Goal: Information Seeking & Learning: Check status

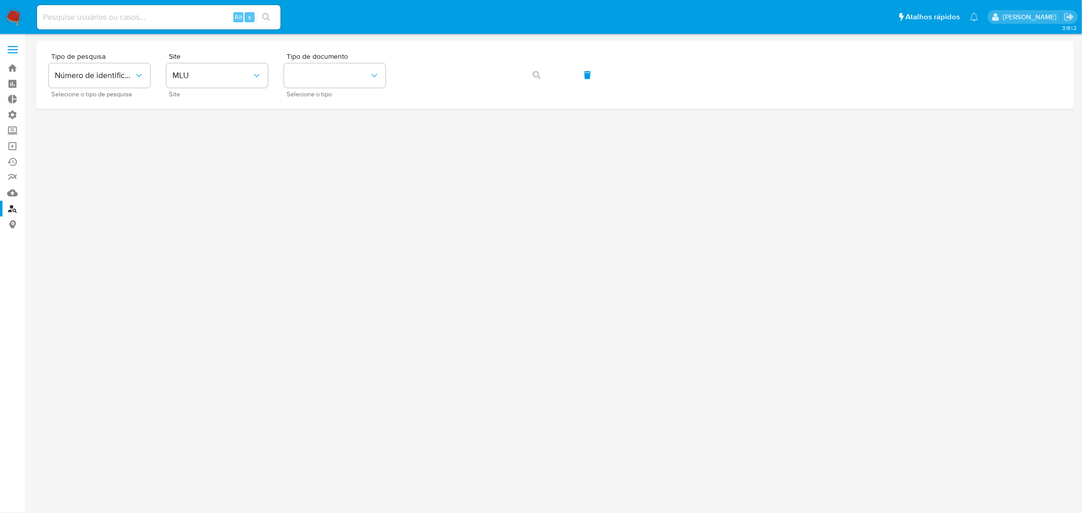
click at [157, 22] on input at bounding box center [158, 17] width 243 height 13
paste input "2563265174"
type input "2563265174"
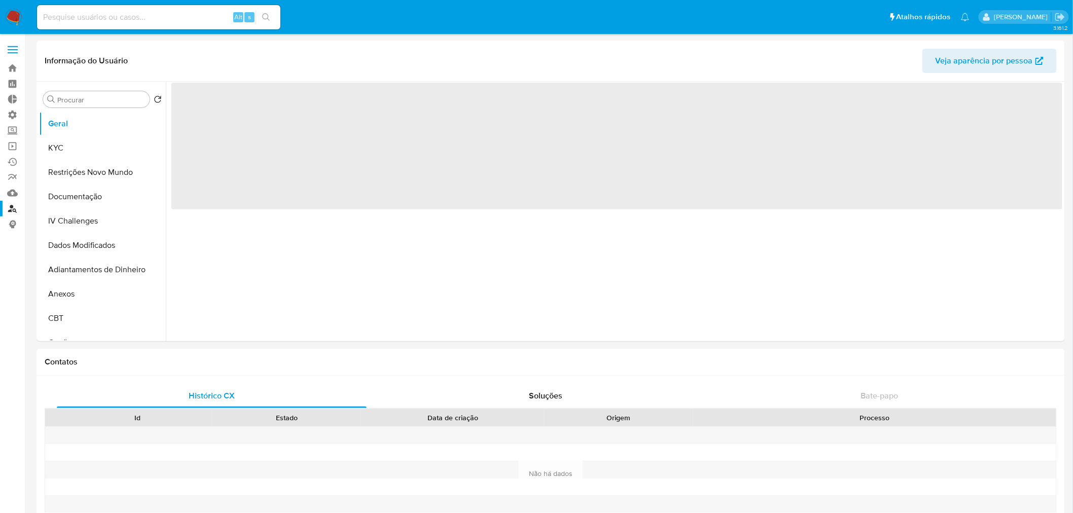
select select "10"
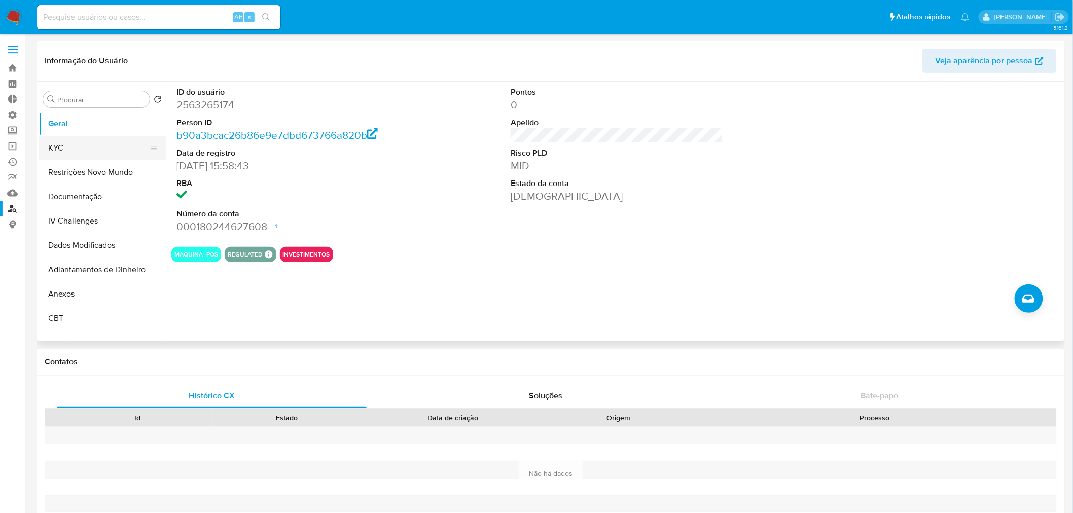
click at [85, 143] on button "KYC" at bounding box center [98, 148] width 119 height 24
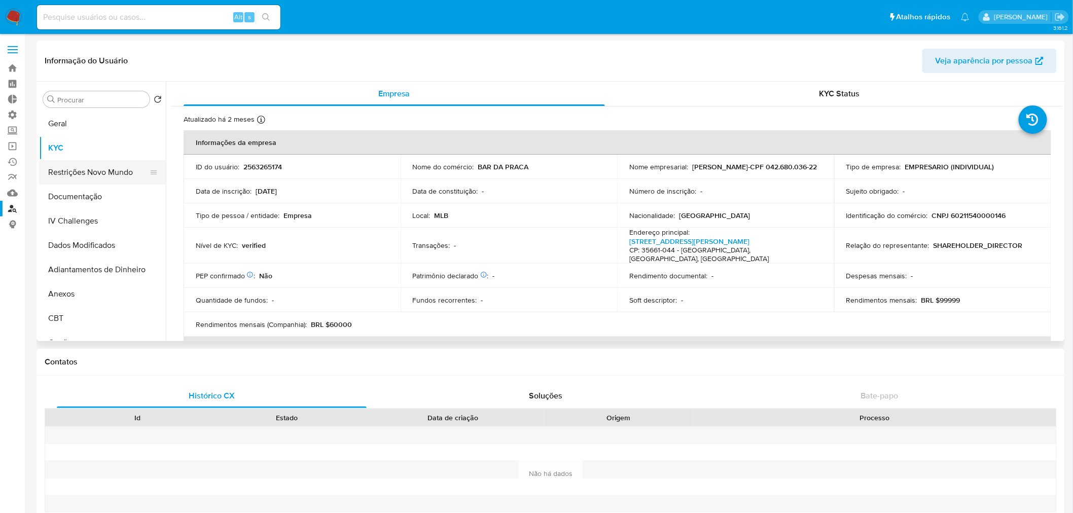
click at [64, 178] on button "Restrições Novo Mundo" at bounding box center [98, 172] width 119 height 24
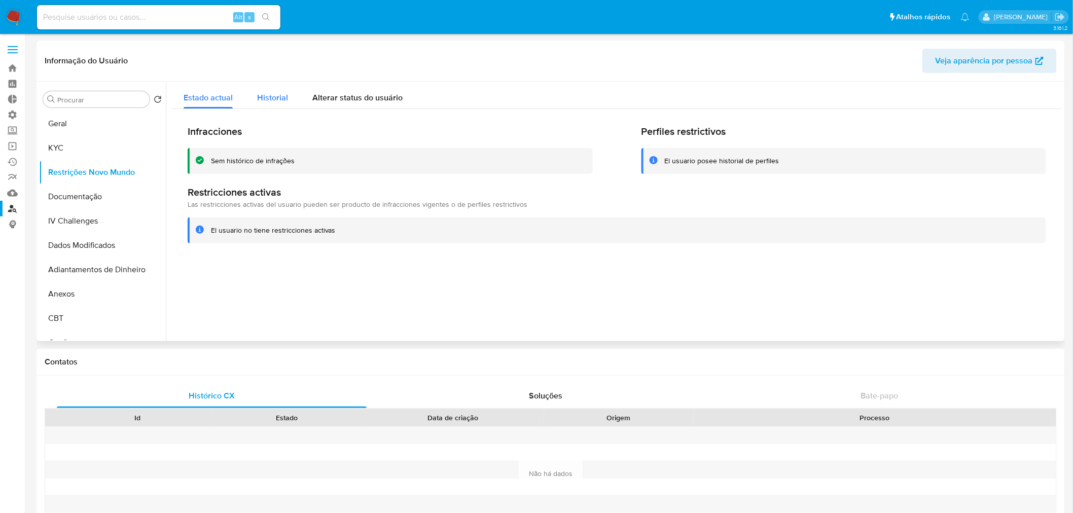
click at [274, 103] on span "Historial" at bounding box center [272, 98] width 31 height 12
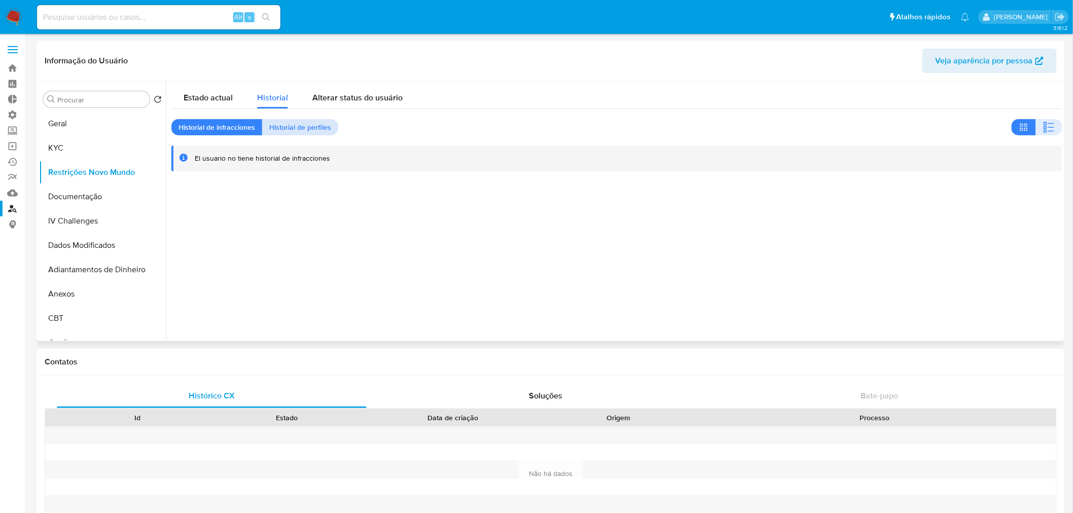
click at [280, 129] on span "Historial de perfiles" at bounding box center [300, 127] width 62 height 14
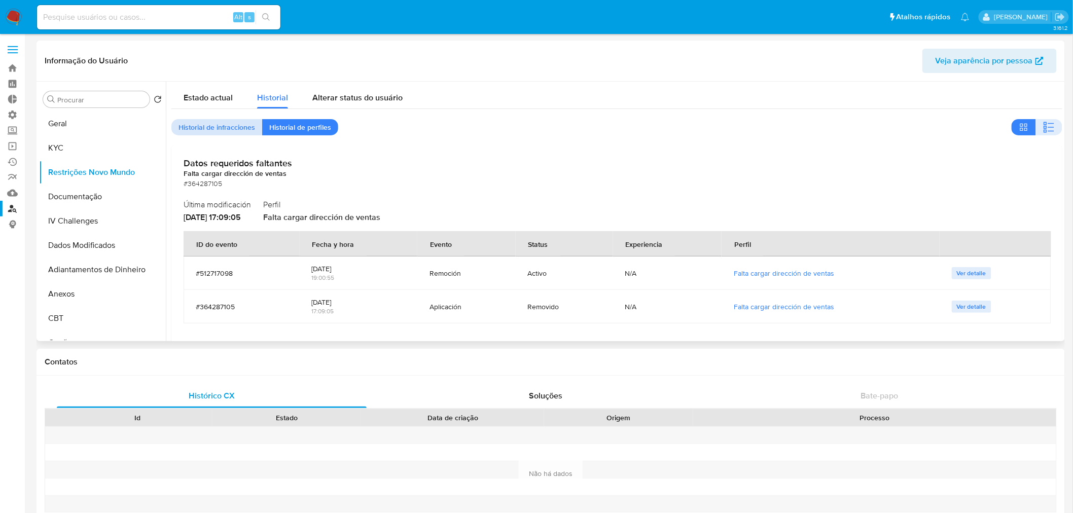
click at [243, 123] on span "Historial de infracciones" at bounding box center [217, 127] width 77 height 14
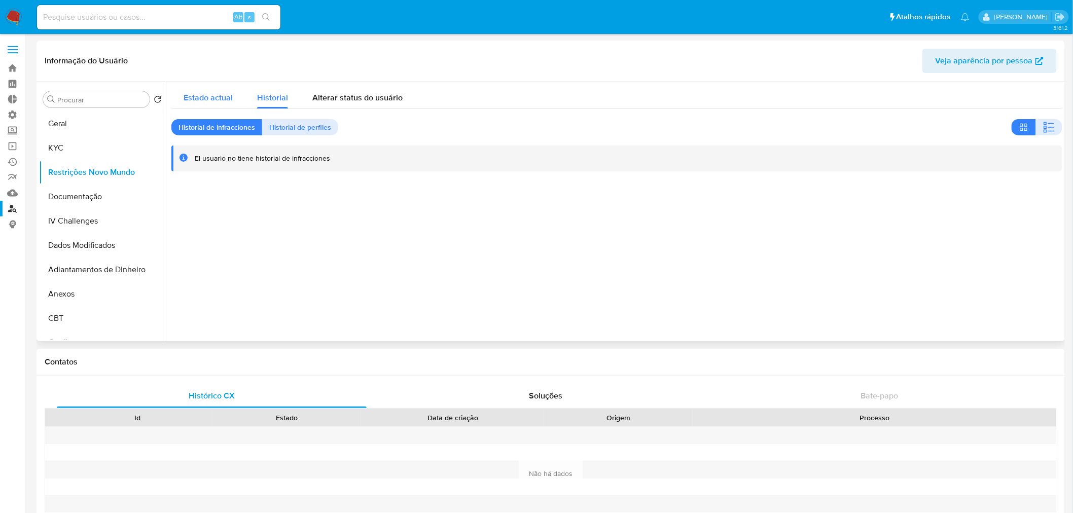
click at [216, 99] on span "Estado actual" at bounding box center [208, 98] width 49 height 12
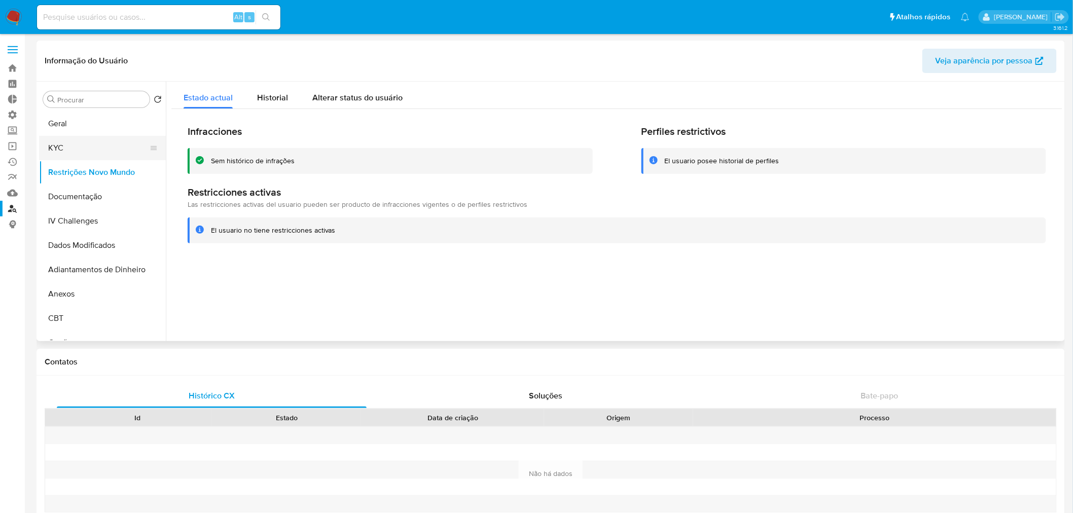
click at [57, 146] on button "KYC" at bounding box center [98, 148] width 119 height 24
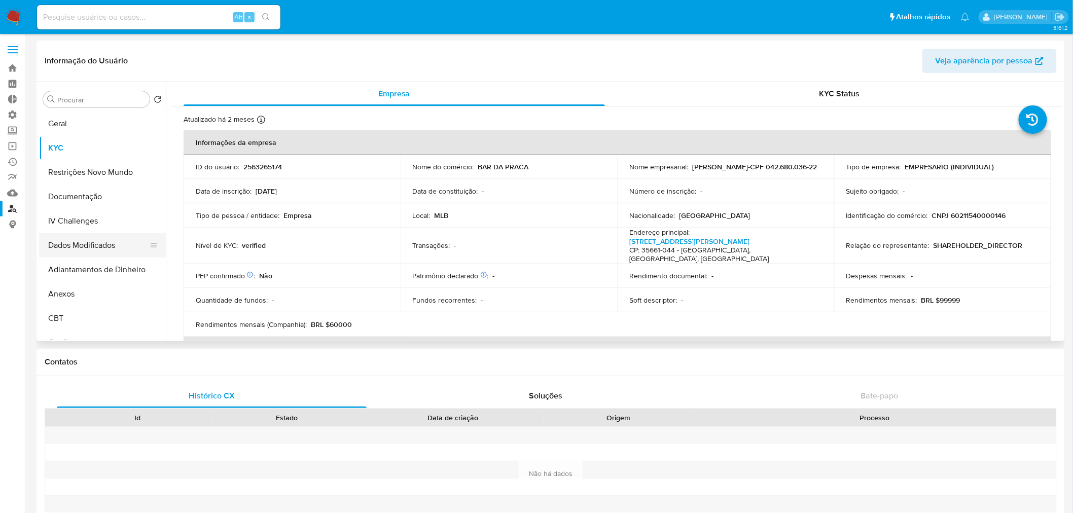
click at [106, 245] on button "Dados Modificados" at bounding box center [98, 245] width 119 height 24
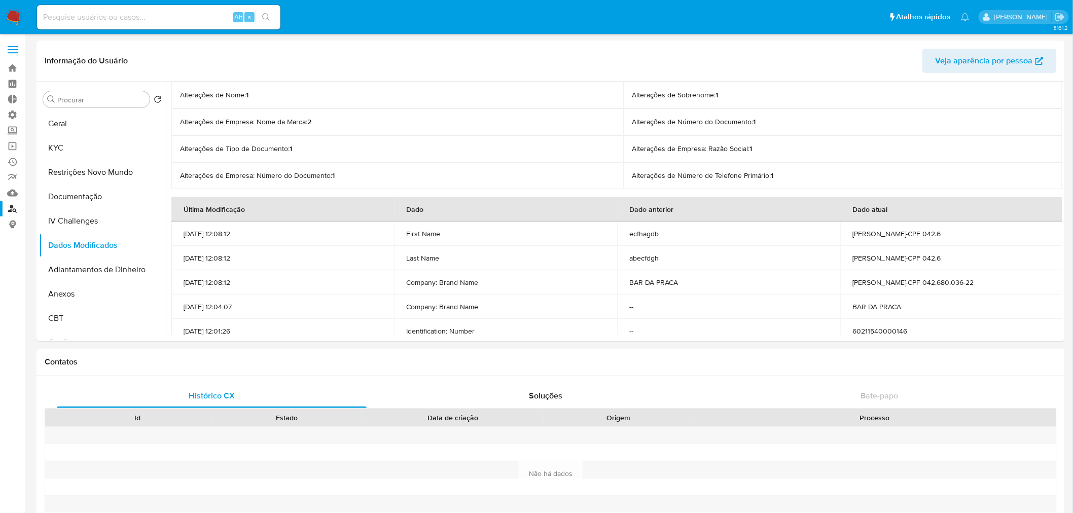
click at [146, 12] on input at bounding box center [158, 17] width 243 height 13
paste input "2632260796"
type input "2632260796"
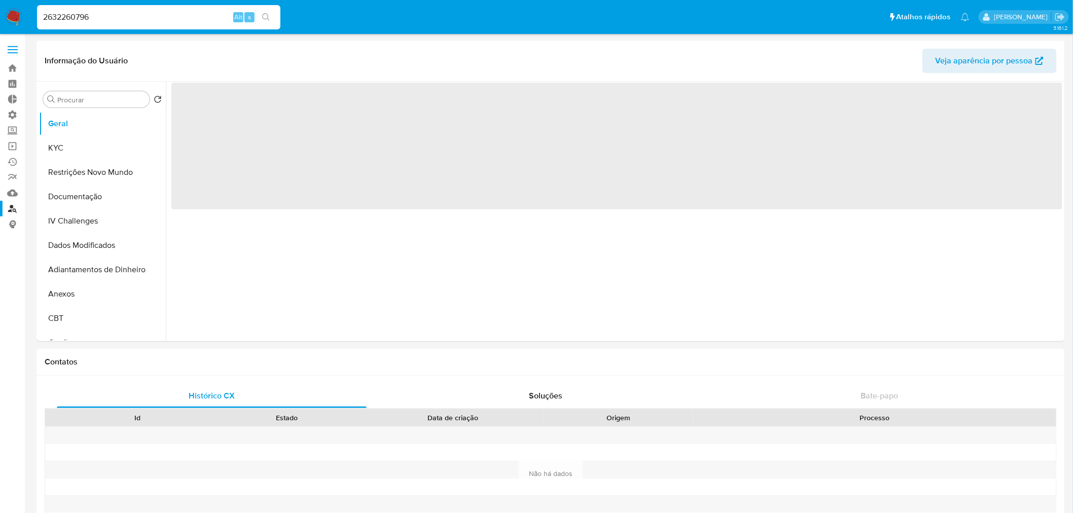
select select "10"
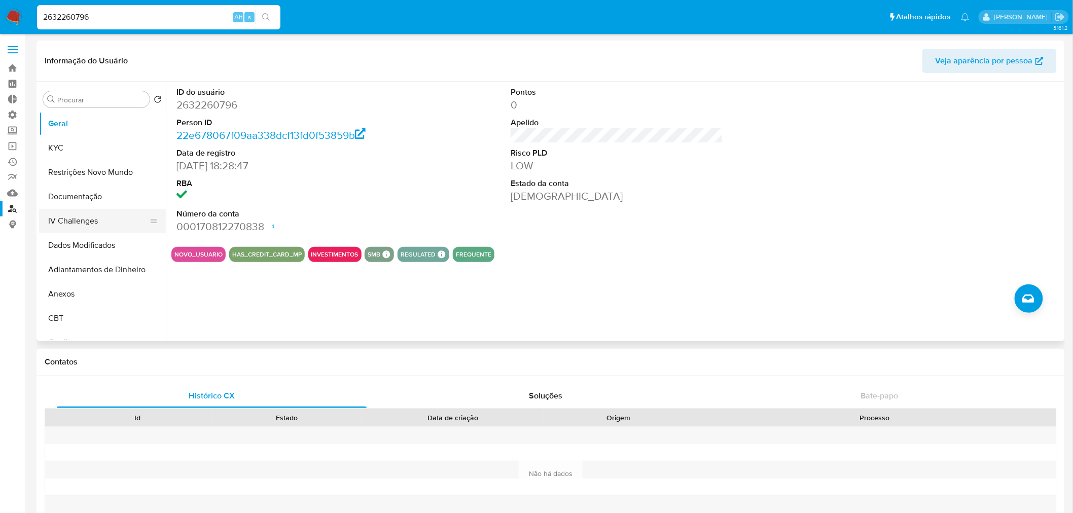
click at [80, 219] on button "IV Challenges" at bounding box center [98, 221] width 119 height 24
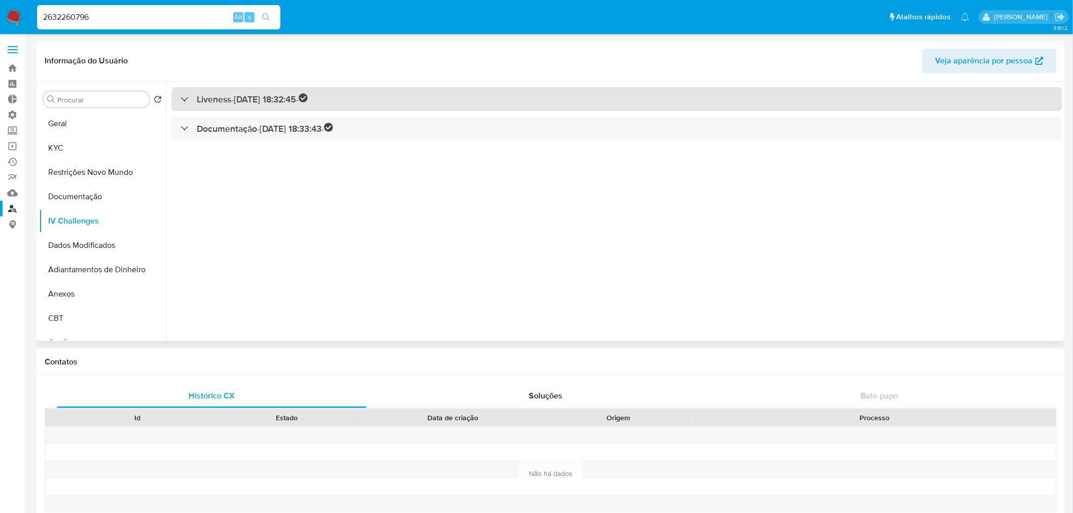
click at [199, 103] on h3 "Liveness - 15/08/2025 18:32:45 -" at bounding box center [252, 99] width 111 height 12
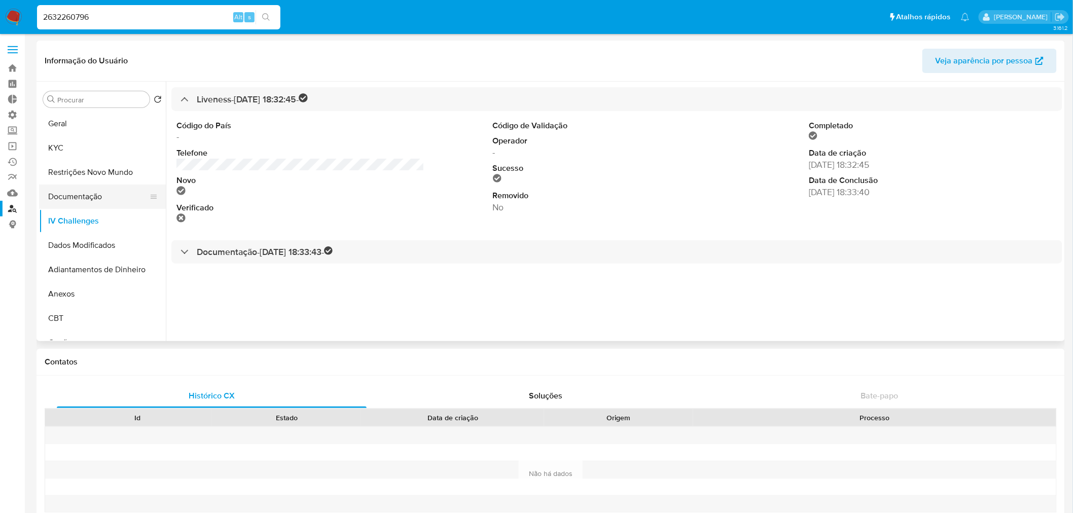
click at [98, 195] on button "Documentação" at bounding box center [98, 197] width 119 height 24
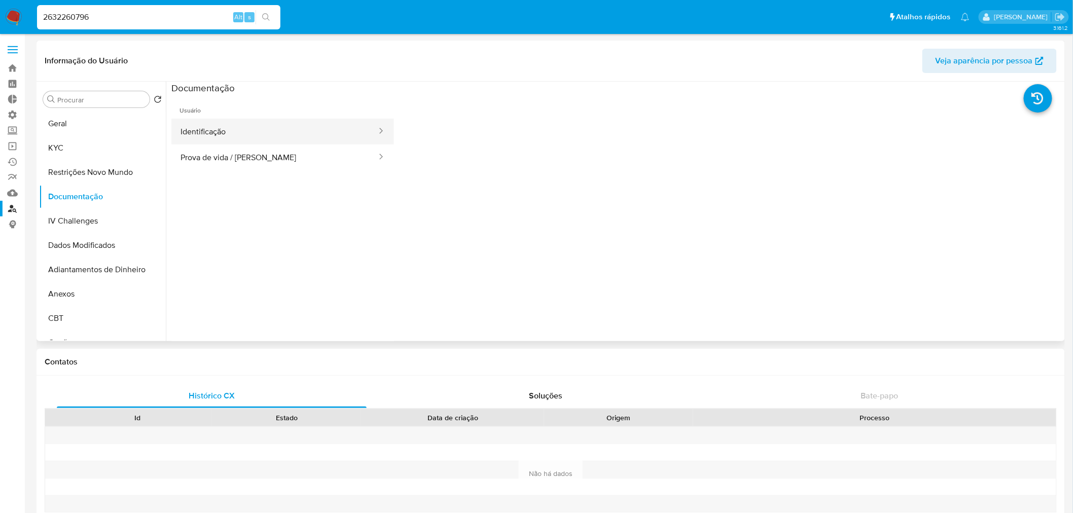
click at [246, 132] on button "Identificação" at bounding box center [274, 132] width 206 height 26
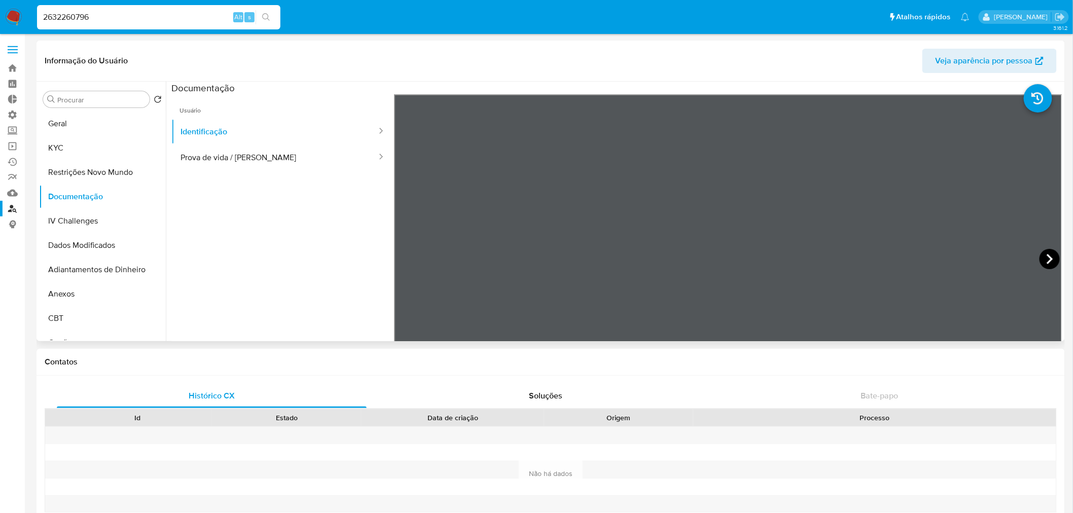
click at [1051, 255] on icon at bounding box center [1050, 259] width 20 height 20
click at [225, 159] on button "Prova de vida / [PERSON_NAME]" at bounding box center [274, 158] width 206 height 26
click at [113, 128] on button "Geral" at bounding box center [98, 124] width 119 height 24
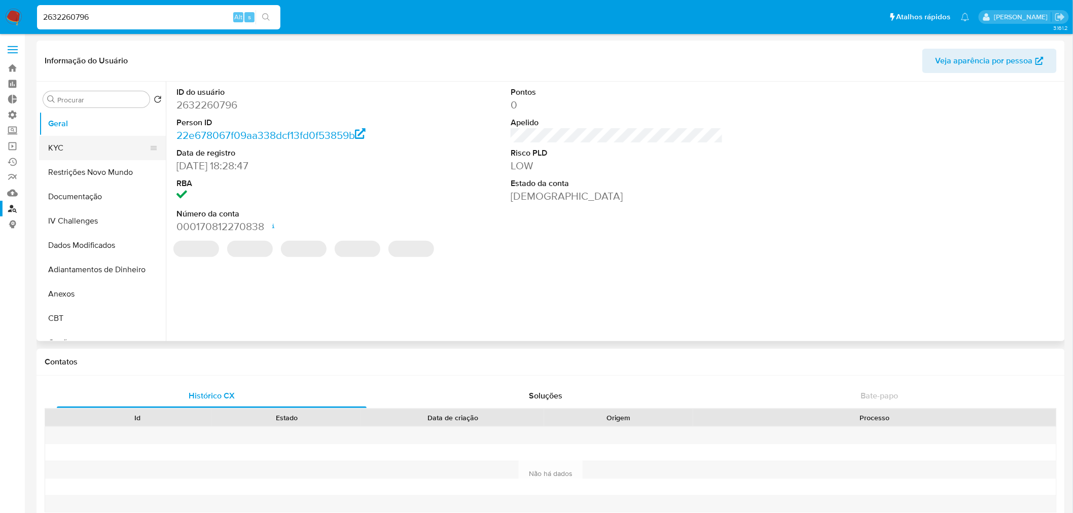
click at [113, 149] on button "KYC" at bounding box center [98, 148] width 119 height 24
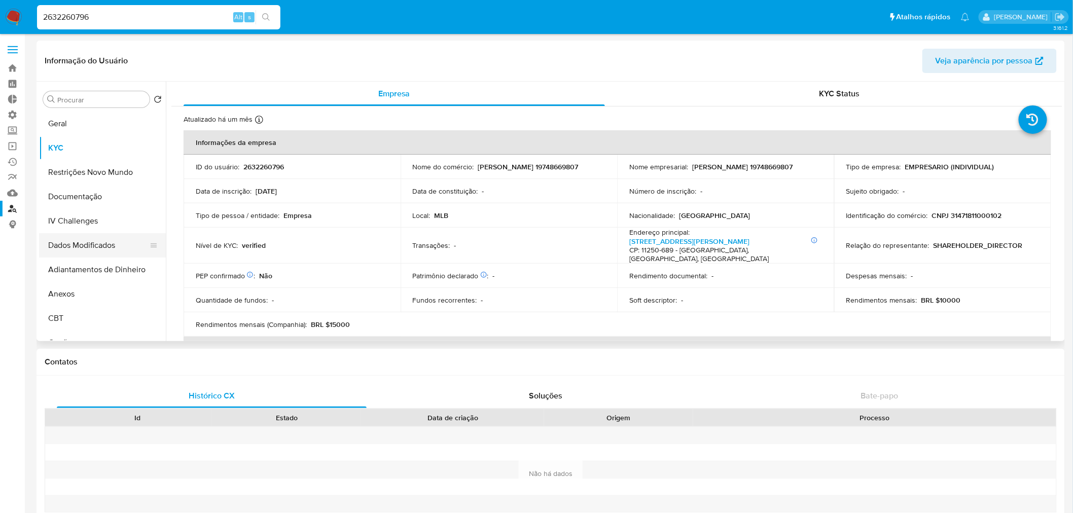
click at [74, 244] on button "Dados Modificados" at bounding box center [98, 245] width 119 height 24
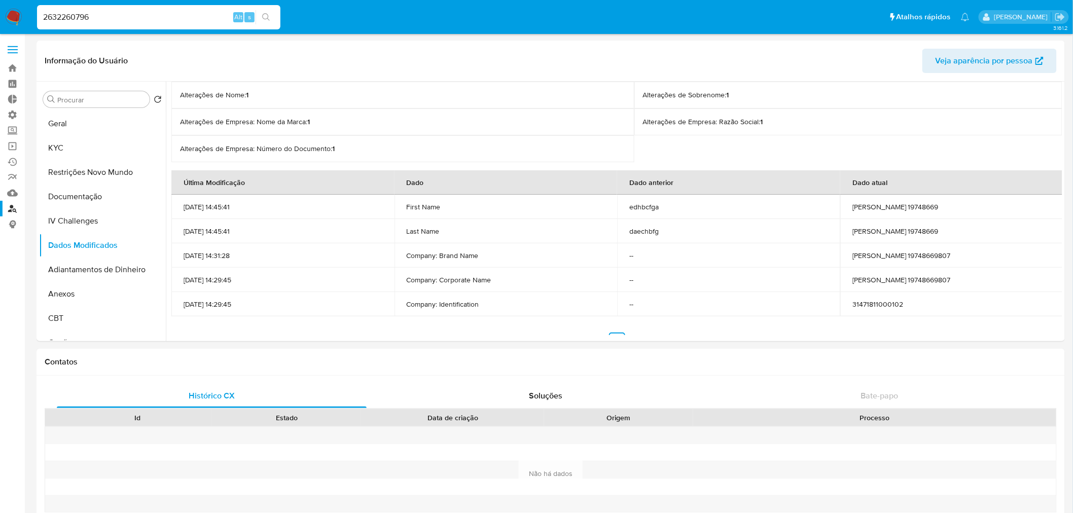
click at [115, 12] on input "2632260796" at bounding box center [158, 17] width 243 height 13
paste input "225244931"
type input "2225244931"
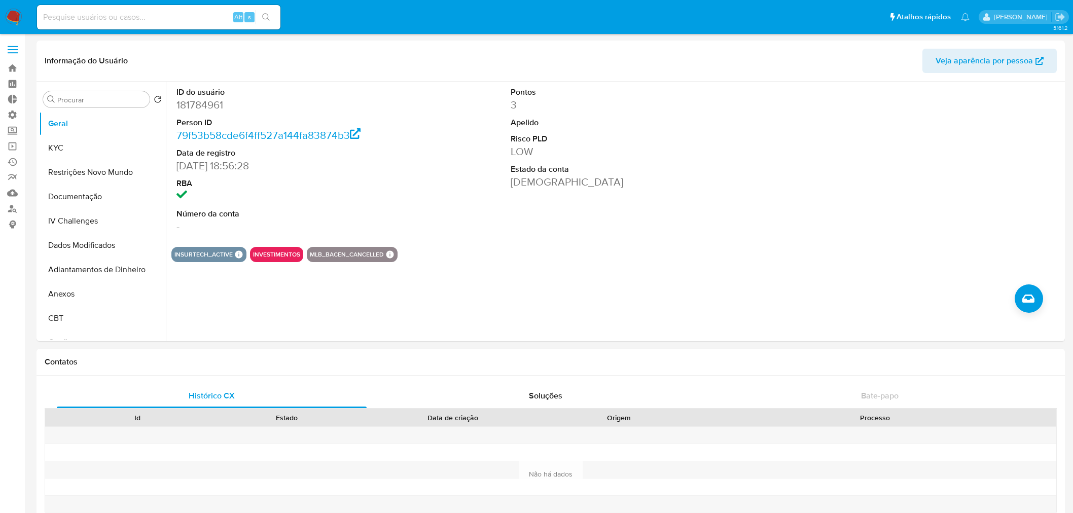
select select "10"
click at [146, 12] on input at bounding box center [158, 17] width 243 height 13
paste input "2563265174"
type input "2563265174"
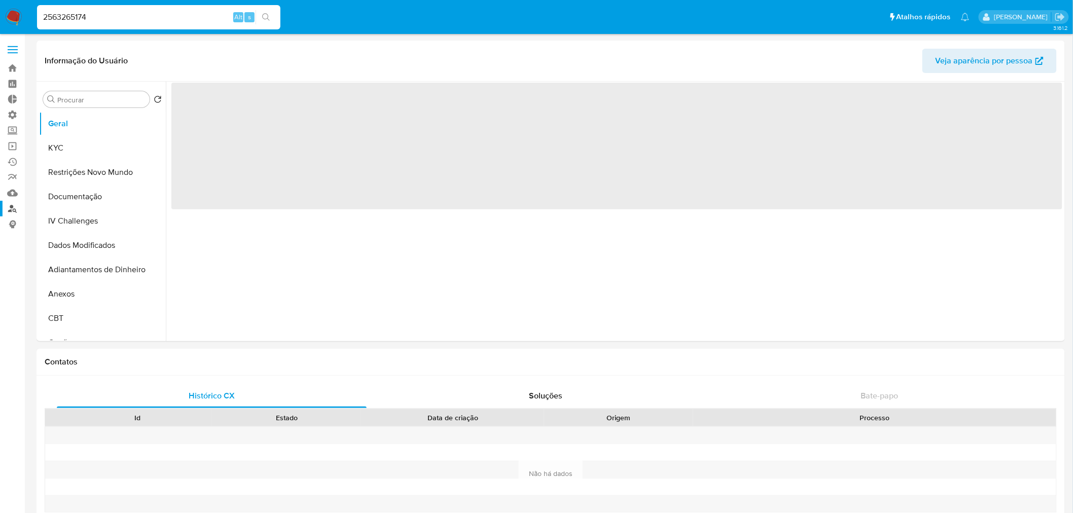
select select "10"
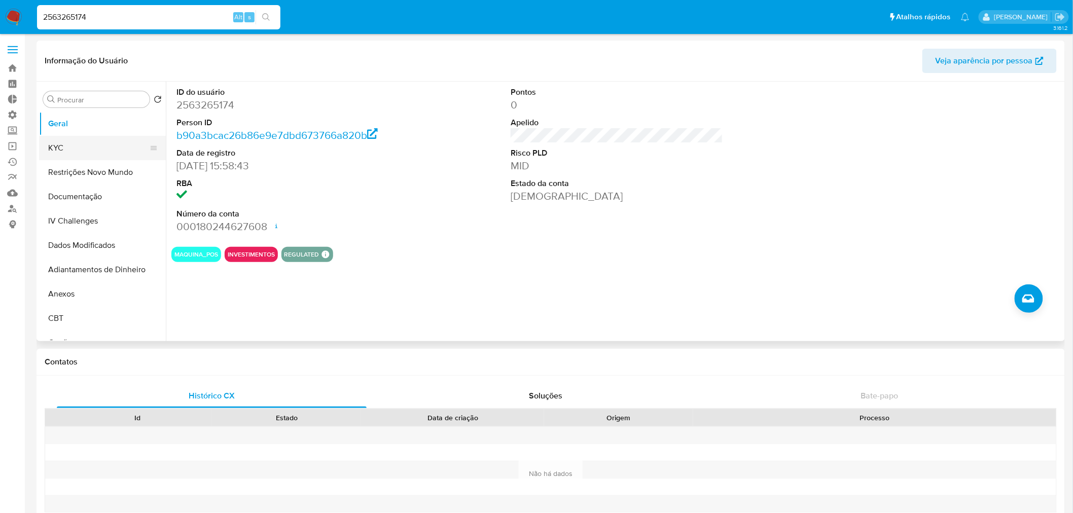
click at [82, 142] on button "KYC" at bounding box center [98, 148] width 119 height 24
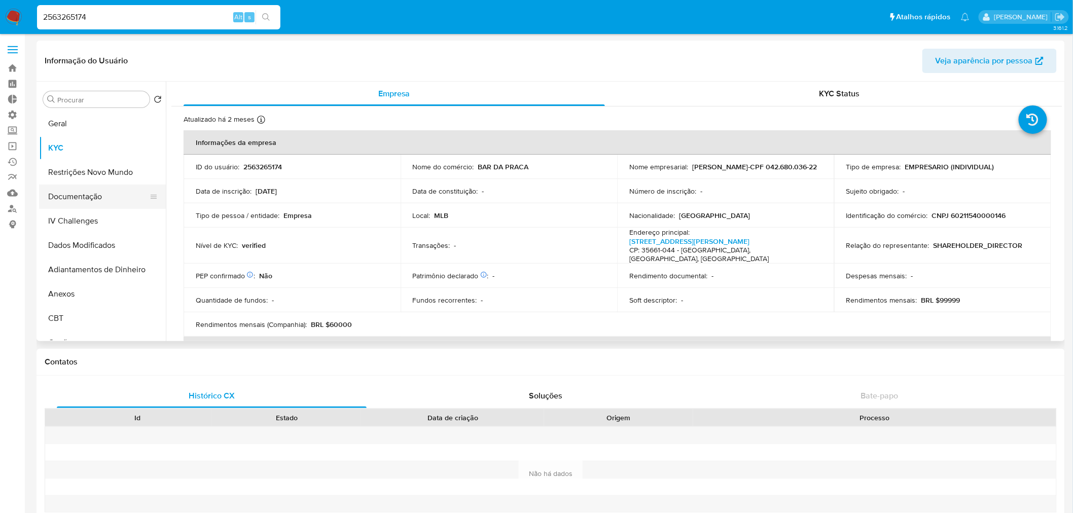
click at [77, 197] on button "Documentação" at bounding box center [98, 197] width 119 height 24
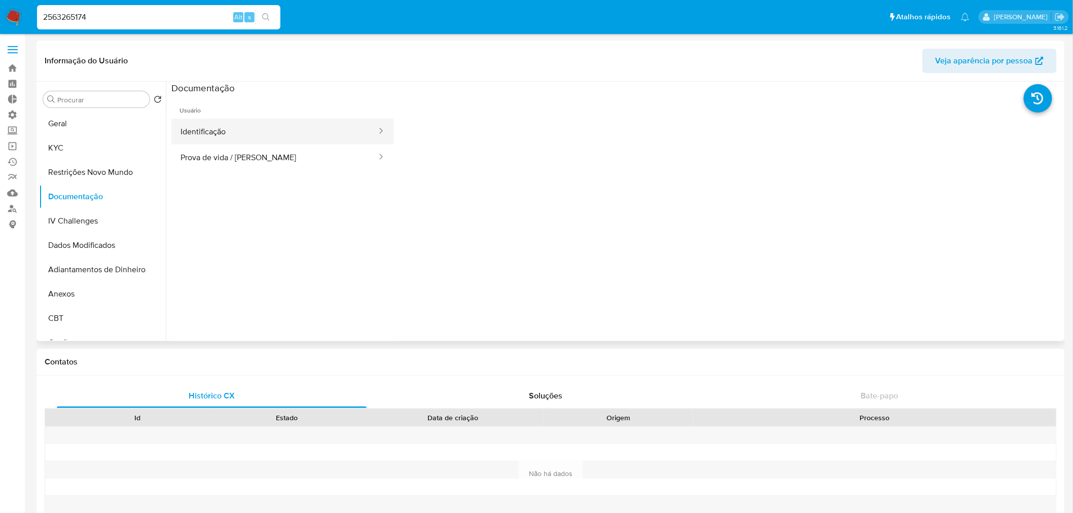
click at [308, 122] on button "Identificação" at bounding box center [274, 132] width 206 height 26
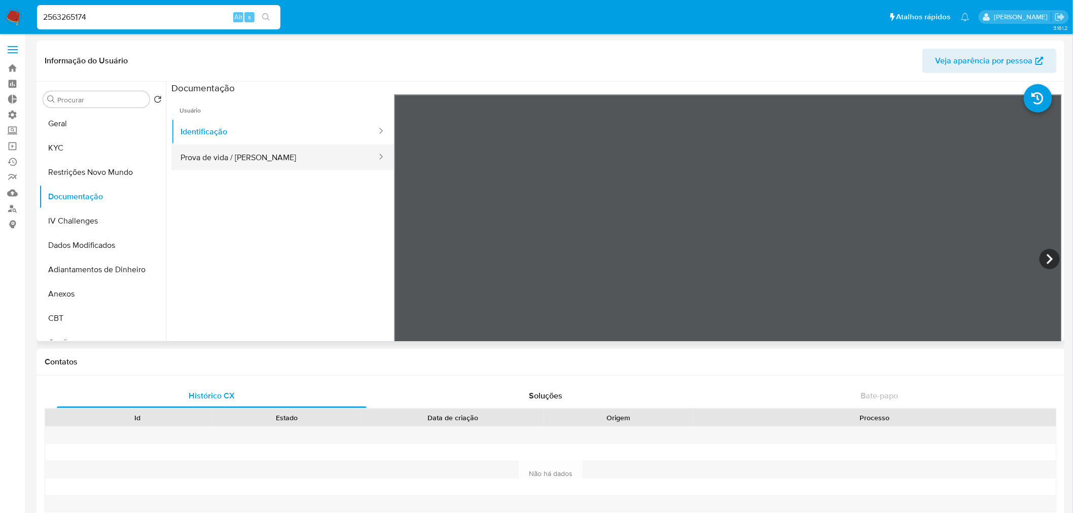
click at [208, 163] on button "Prova de vida / Selfie" at bounding box center [274, 158] width 206 height 26
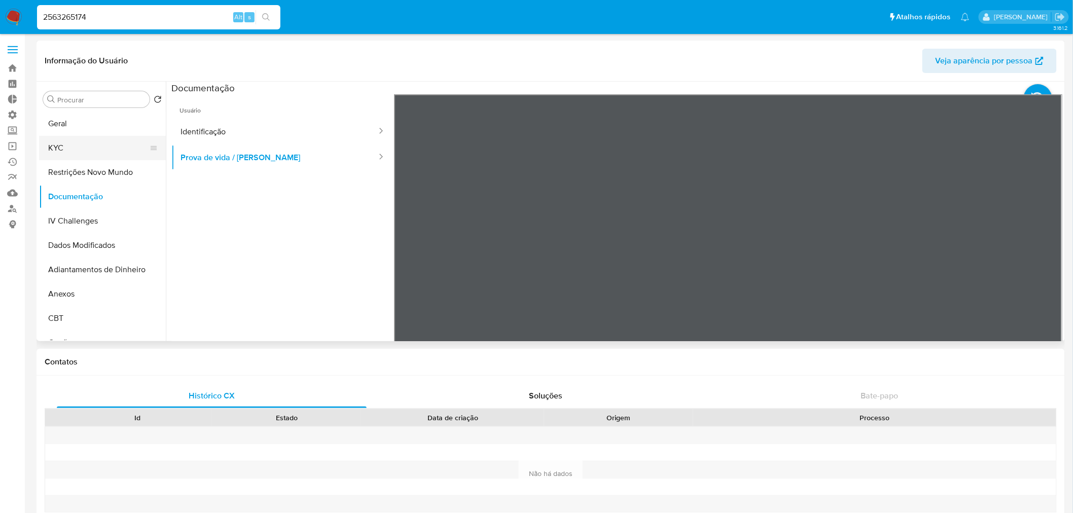
click at [59, 149] on button "KYC" at bounding box center [98, 148] width 119 height 24
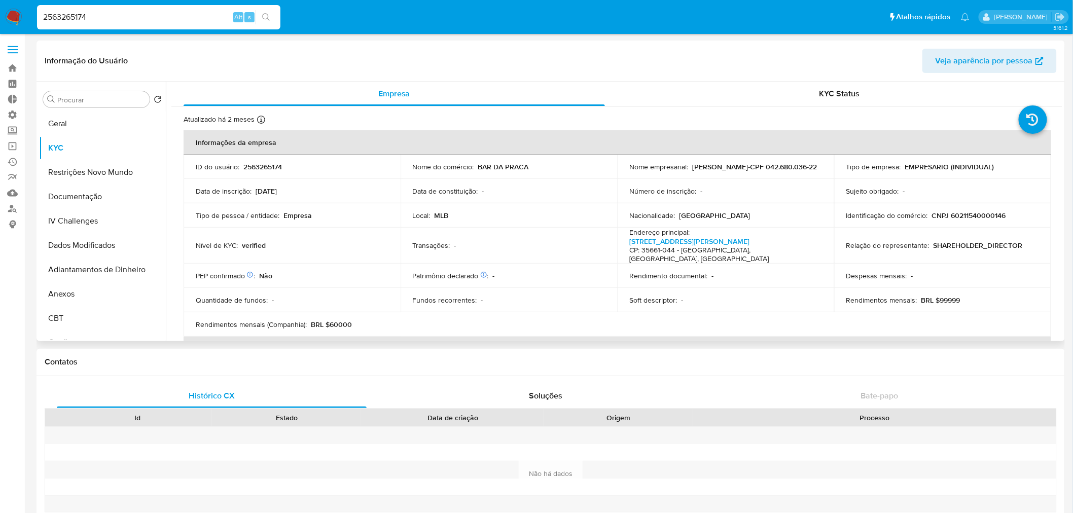
drag, startPoint x: 778, startPoint y: 173, endPoint x: 637, endPoint y: 165, distance: 140.7
click at [637, 165] on div "Nome empresarial : OLINDA ROSA DA SILVA-CPF 042.680.036-22" at bounding box center [725, 166] width 193 height 9
click at [746, 178] on td "Nome empresarial : OLINDA ROSA DA SILVA-CPF 042.680.036-22" at bounding box center [725, 167] width 217 height 24
click at [957, 214] on p "CNPJ 60211540000146" at bounding box center [969, 215] width 74 height 9
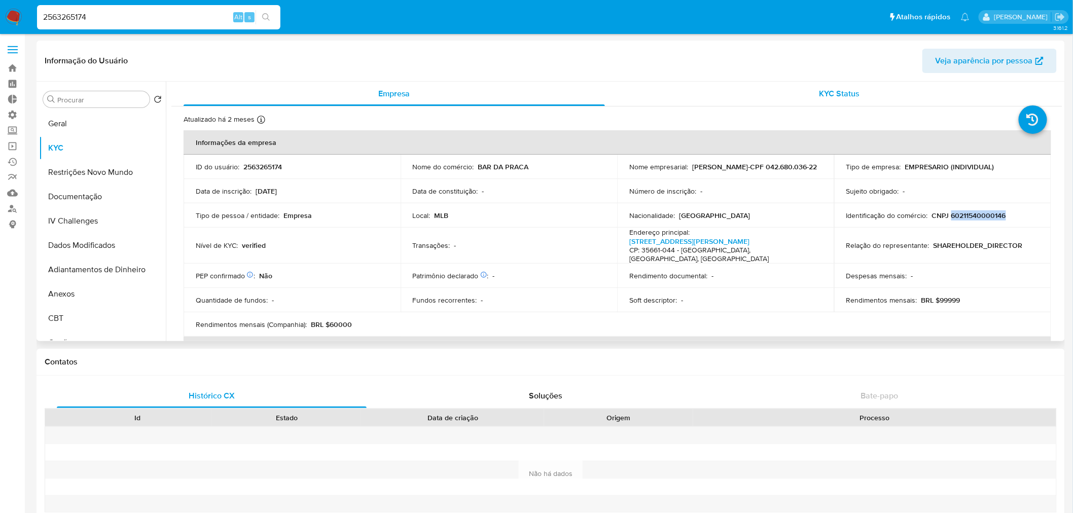
copy p "60211540000146"
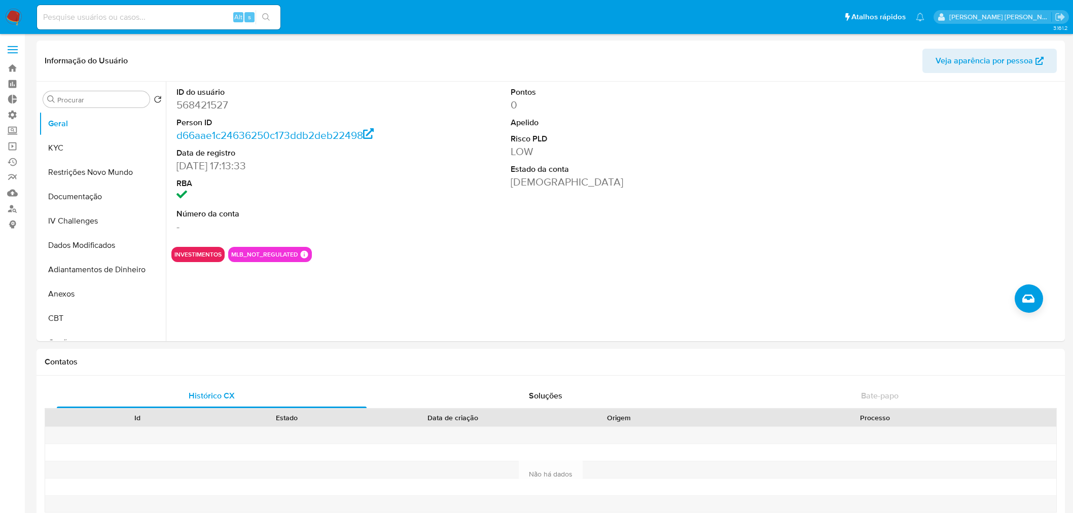
select select "10"
click at [18, 48] on label at bounding box center [12, 49] width 25 height 21
click at [0, 0] on input "checkbox" at bounding box center [0, 0] width 0 height 0
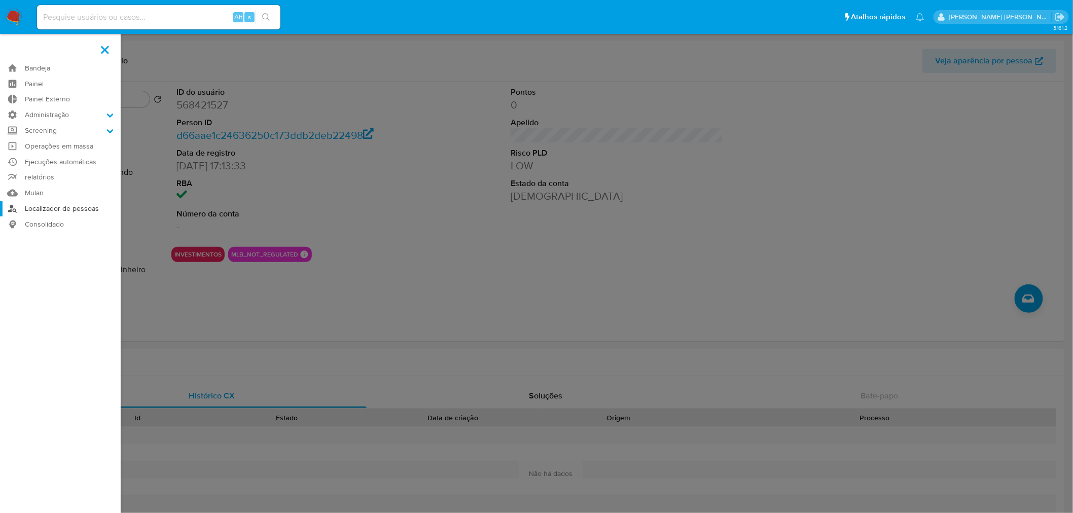
click at [48, 212] on link "Localizador de pessoas" at bounding box center [60, 209] width 121 height 16
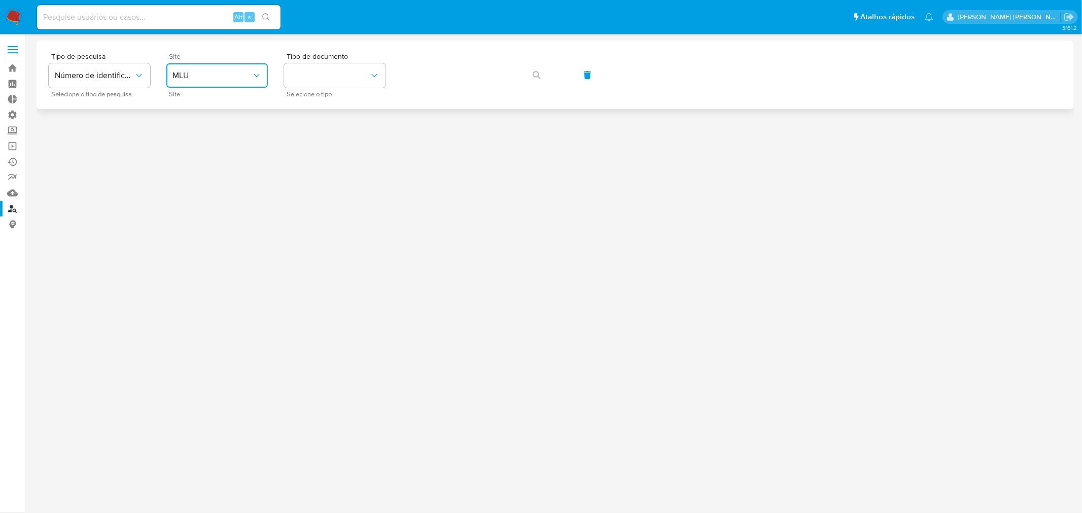
click at [238, 75] on span "MLU" at bounding box center [211, 76] width 79 height 10
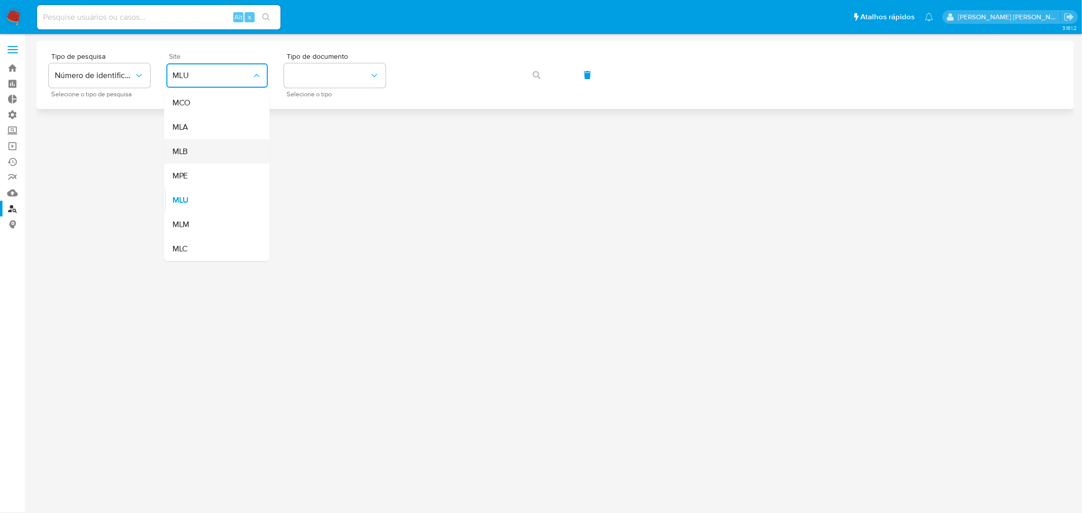
click at [206, 146] on div "MLB" at bounding box center [213, 151] width 83 height 24
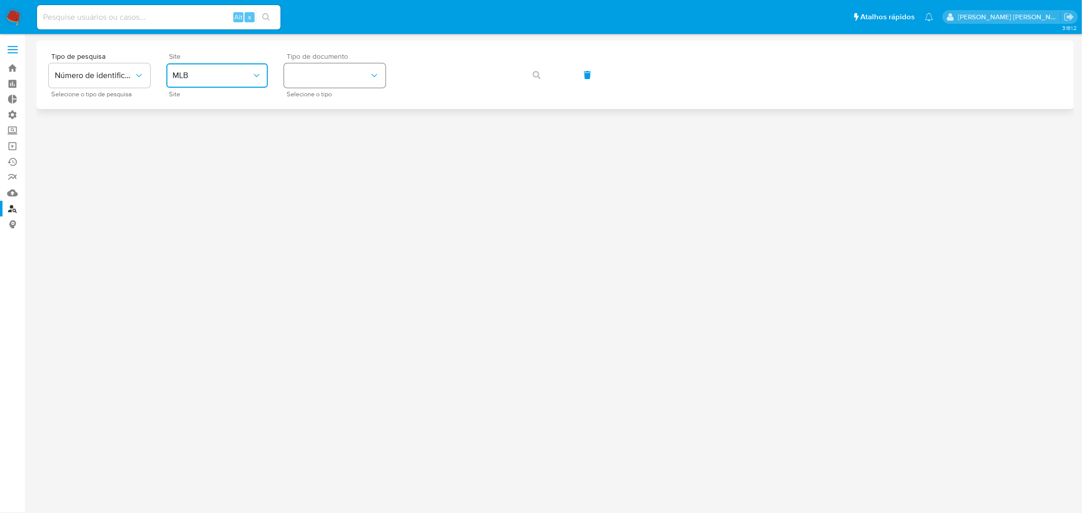
click at [343, 78] on button "identificationType" at bounding box center [334, 75] width 101 height 24
click at [309, 144] on div "CPF CPF" at bounding box center [331, 142] width 83 height 34
click at [535, 75] on icon "button" at bounding box center [537, 75] width 8 height 8
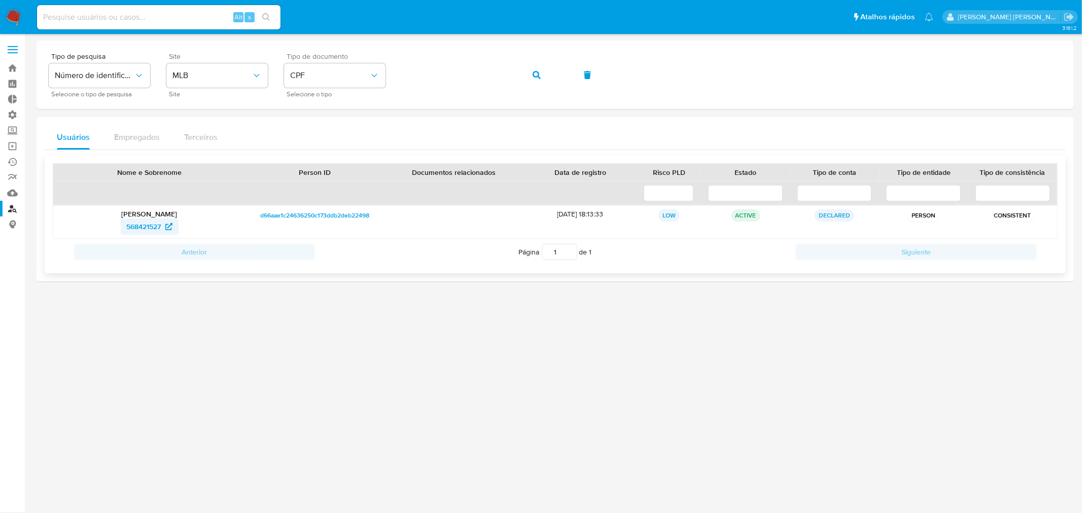
click at [154, 228] on span "568421527" at bounding box center [144, 227] width 34 height 16
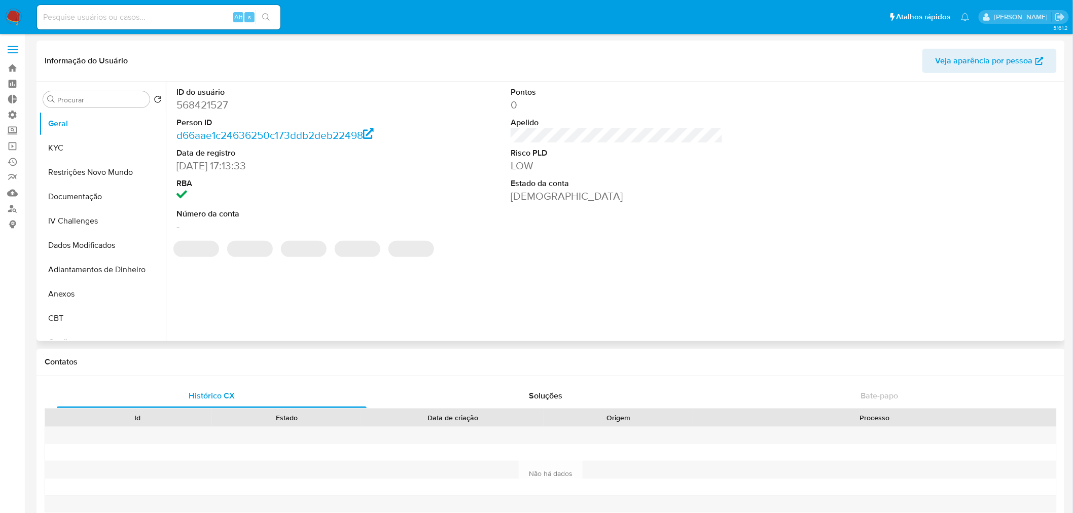
select select "10"
click at [199, 105] on dd "568421527" at bounding box center [283, 105] width 213 height 14
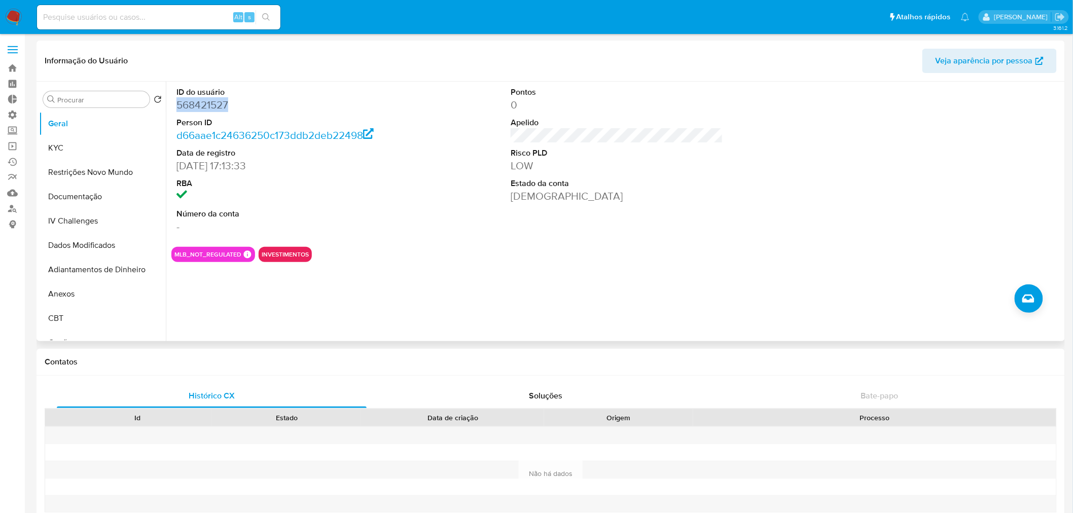
copy dd "568421527"
click at [80, 218] on button "IV Challenges" at bounding box center [98, 221] width 119 height 24
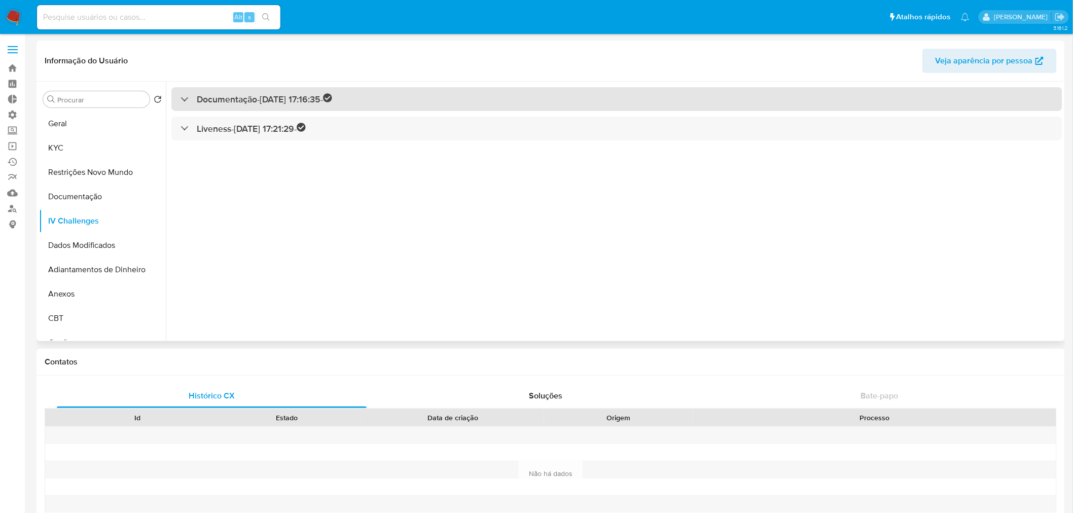
click at [181, 99] on div at bounding box center [181, 99] width 0 height 0
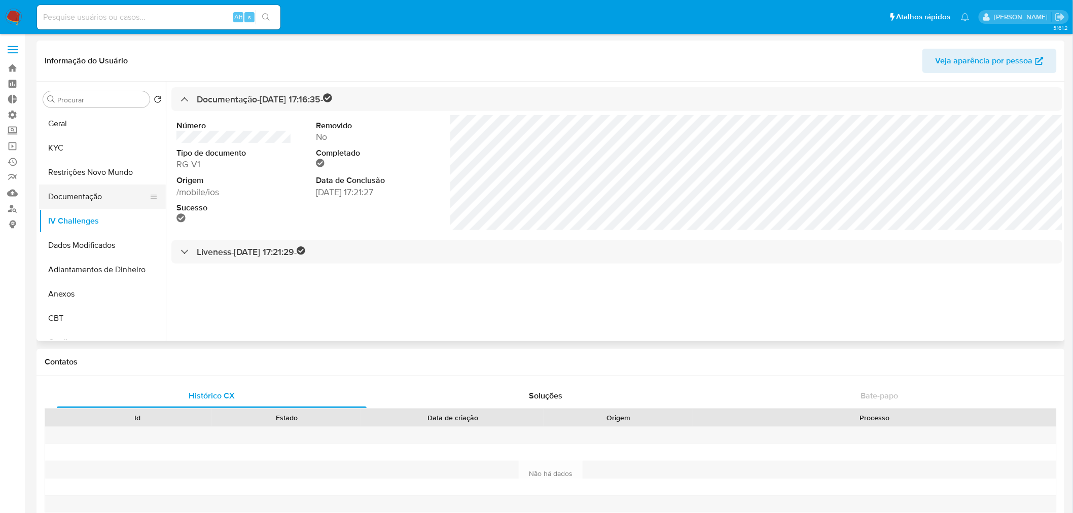
click at [94, 195] on button "Documentação" at bounding box center [98, 197] width 119 height 24
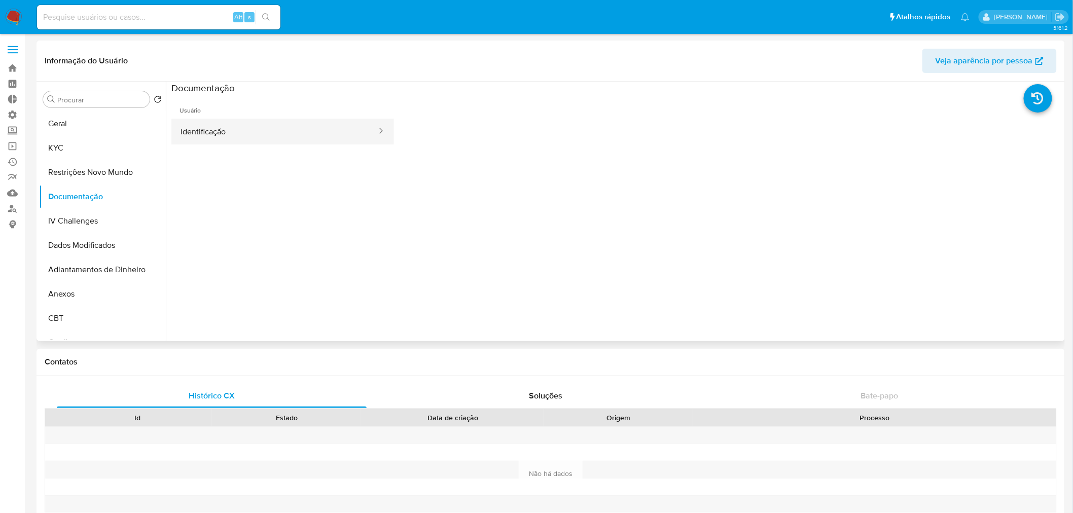
click at [259, 136] on button "Identificação" at bounding box center [274, 132] width 206 height 26
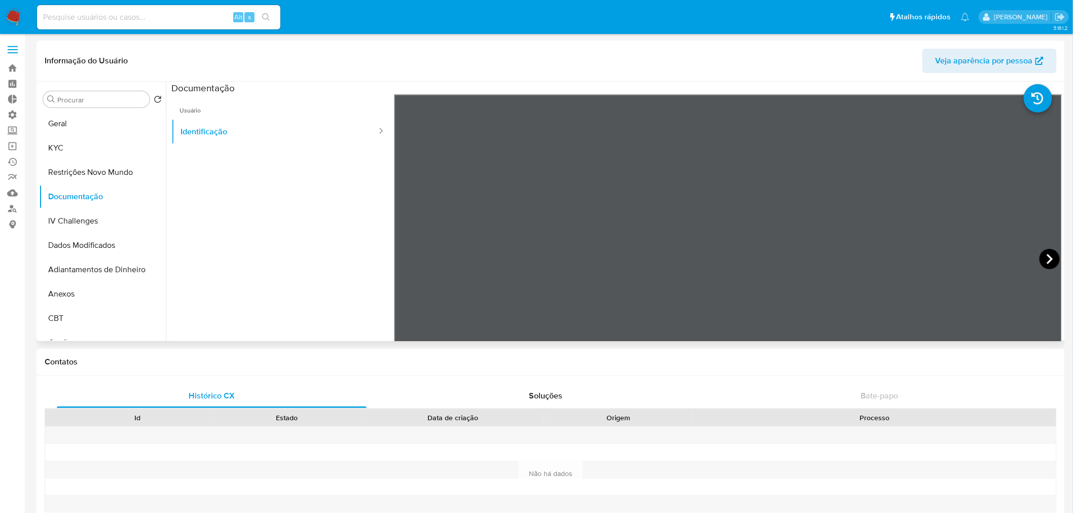
click at [1040, 254] on icon at bounding box center [1050, 259] width 20 height 20
click at [111, 227] on button "IV Challenges" at bounding box center [98, 221] width 119 height 24
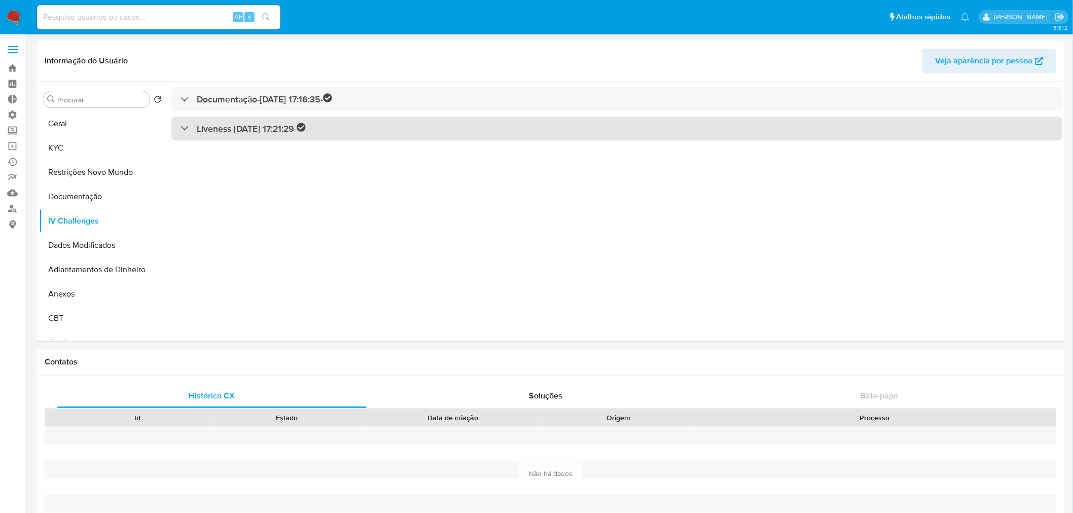
click at [228, 123] on h3 "Liveness - 24/11/2023 17:21:29 -" at bounding box center [251, 129] width 109 height 12
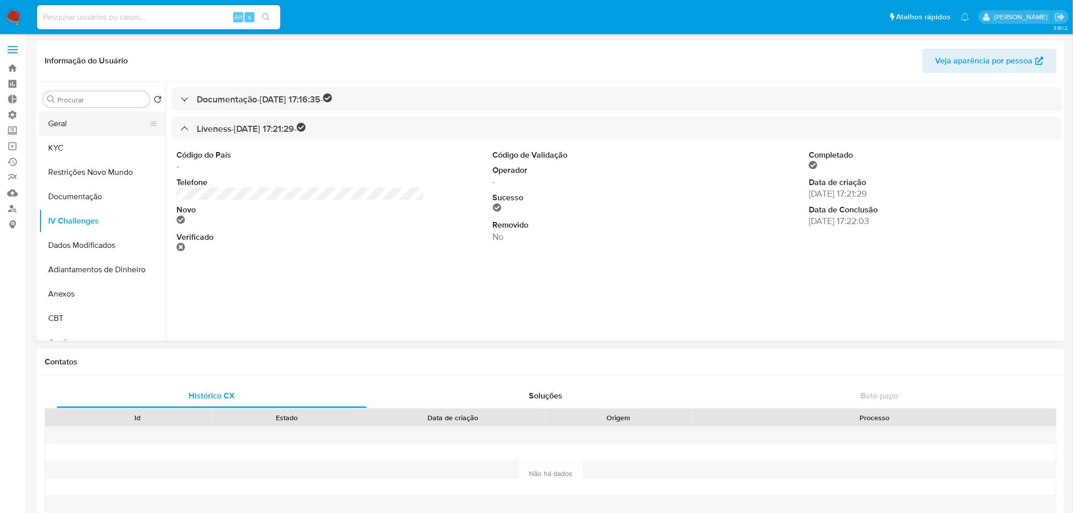
click at [90, 124] on button "Geral" at bounding box center [98, 124] width 119 height 24
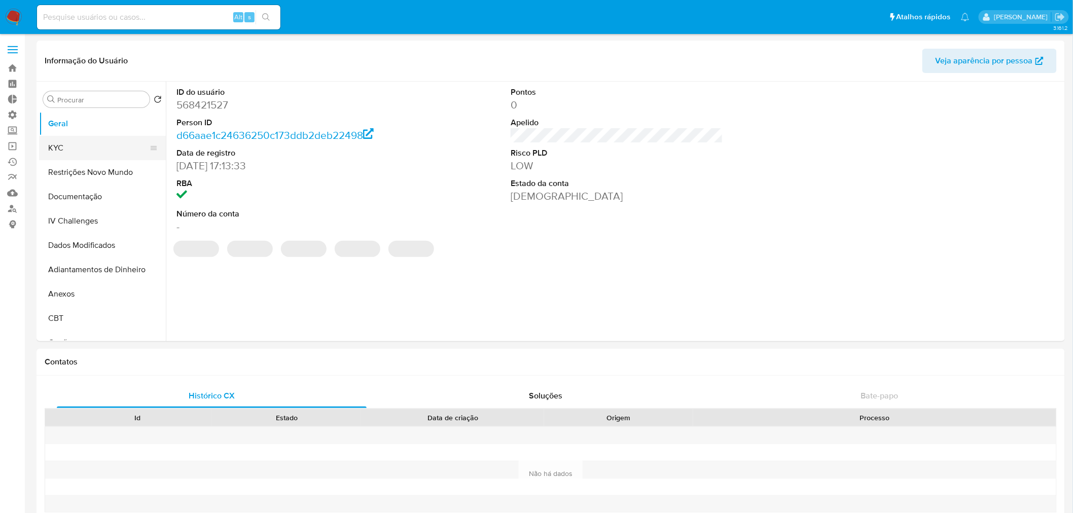
click at [81, 148] on button "KYC" at bounding box center [98, 148] width 119 height 24
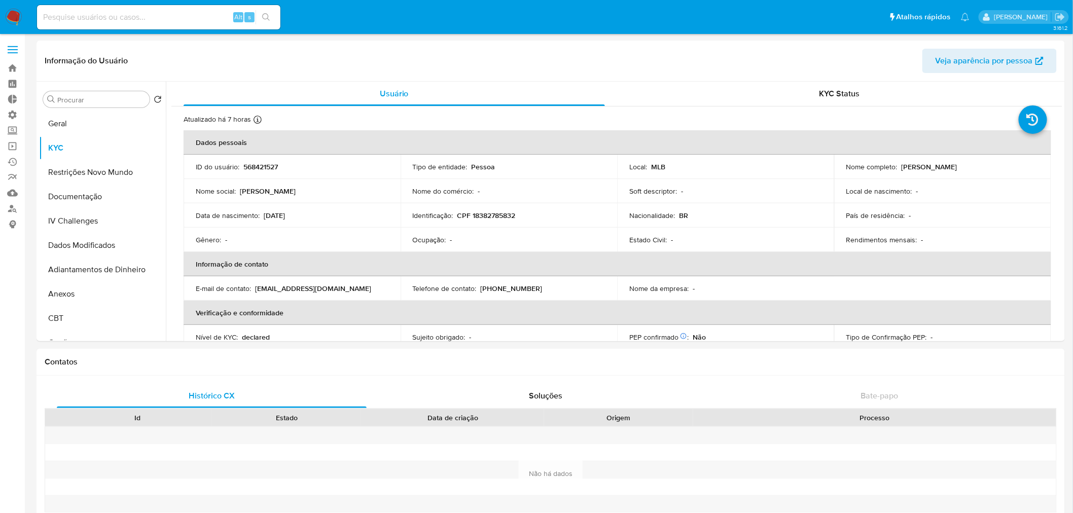
click at [487, 216] on p "CPF 18382785832" at bounding box center [487, 215] width 58 height 9
copy p "18382785832"
drag, startPoint x: 304, startPoint y: 213, endPoint x: 265, endPoint y: 215, distance: 39.6
click at [265, 215] on div "Data de nascimento : 23/09/1956" at bounding box center [292, 215] width 193 height 9
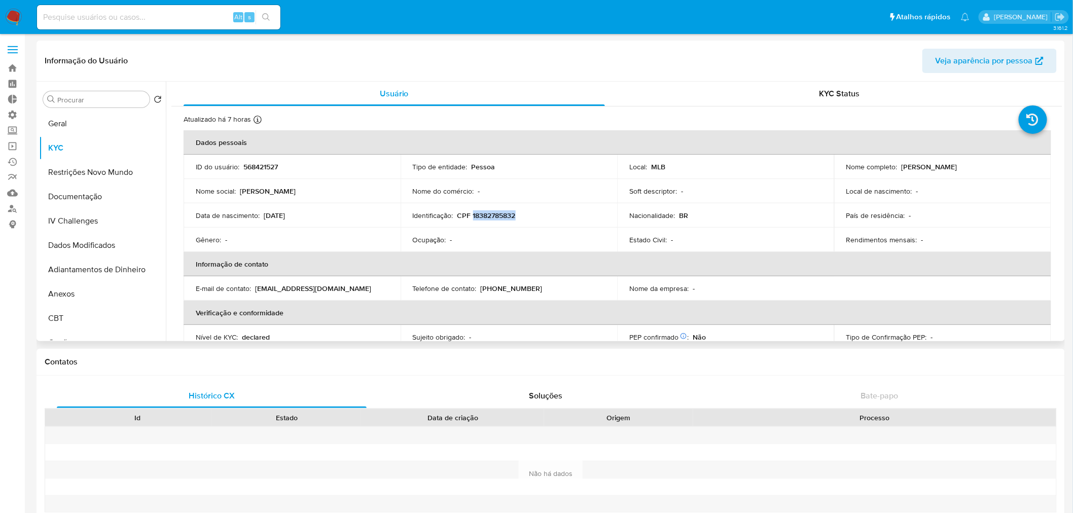
copy p "23/09/1956"
click at [107, 225] on button "IV Challenges" at bounding box center [98, 221] width 119 height 24
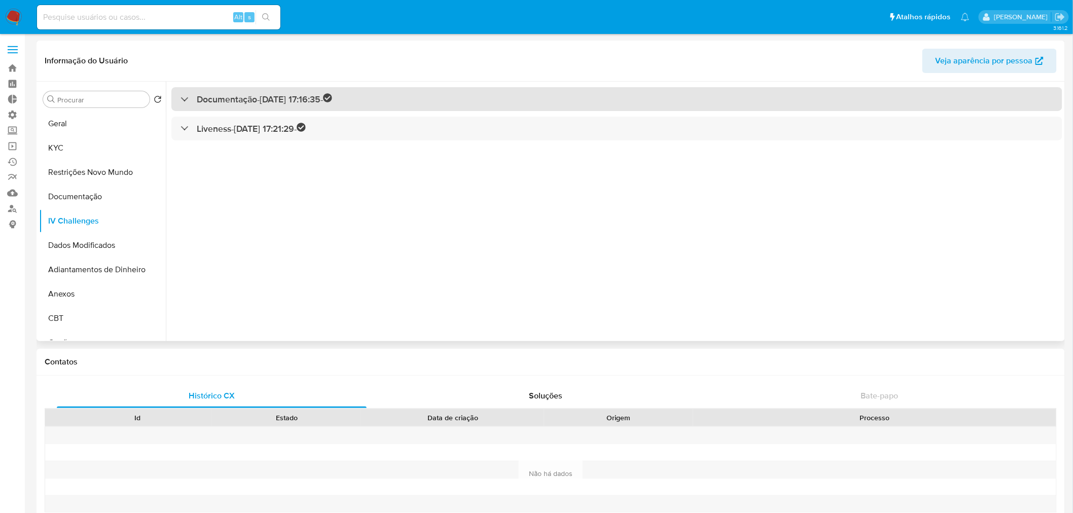
click at [201, 100] on h3 "Documentação - 24/11/2023 17:16:35 -" at bounding box center [264, 99] width 135 height 12
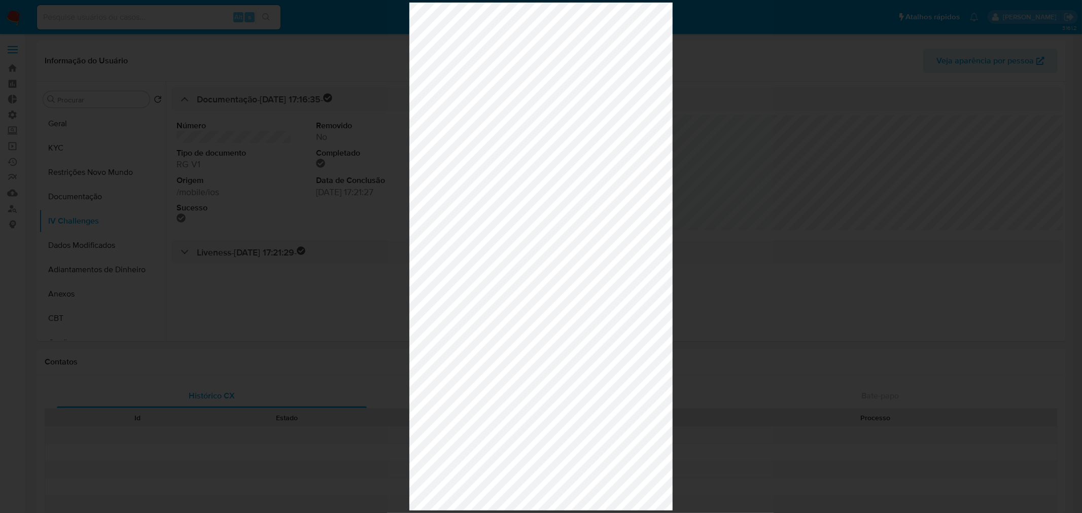
click at [807, 136] on div at bounding box center [541, 256] width 1082 height 513
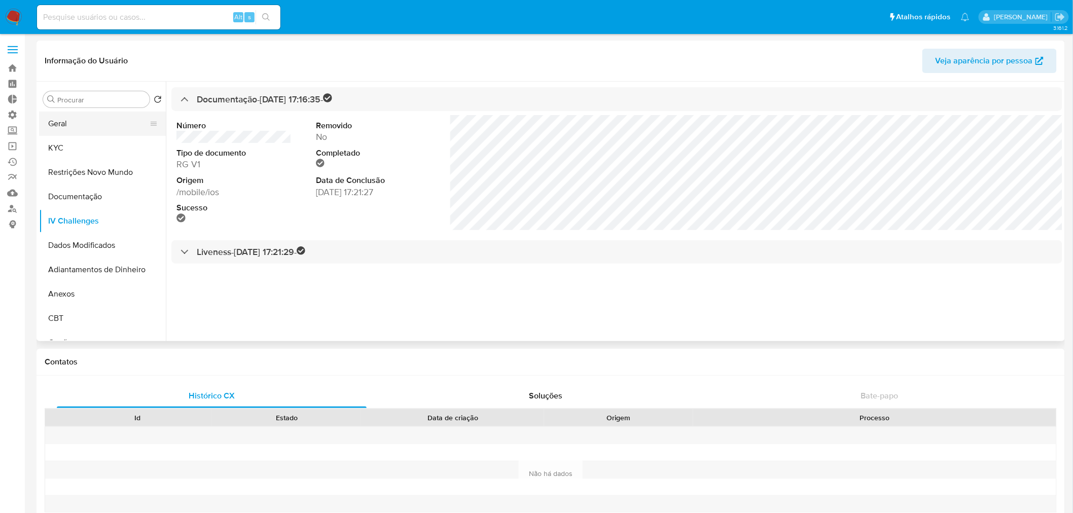
click at [66, 129] on button "Geral" at bounding box center [98, 124] width 119 height 24
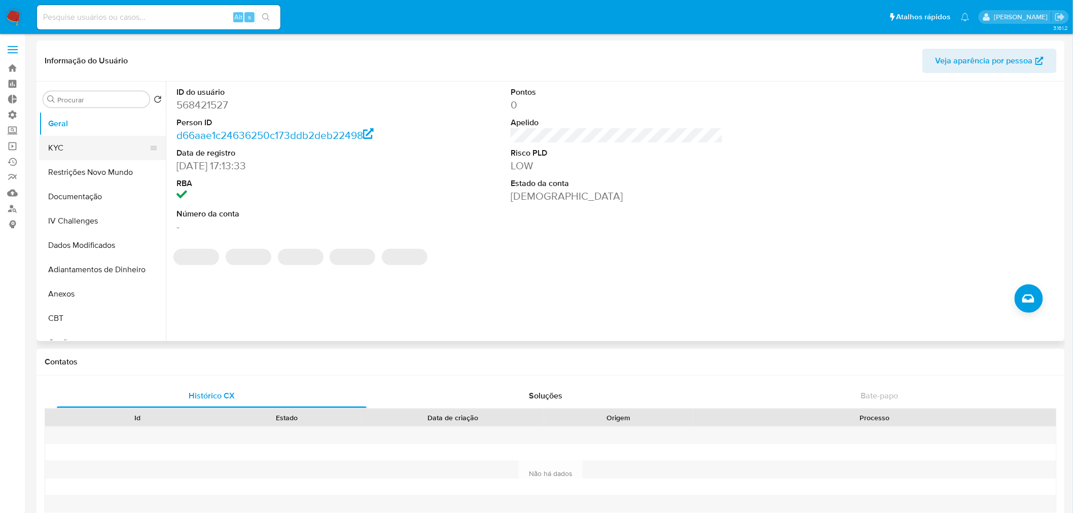
click at [104, 148] on button "KYC" at bounding box center [98, 148] width 119 height 24
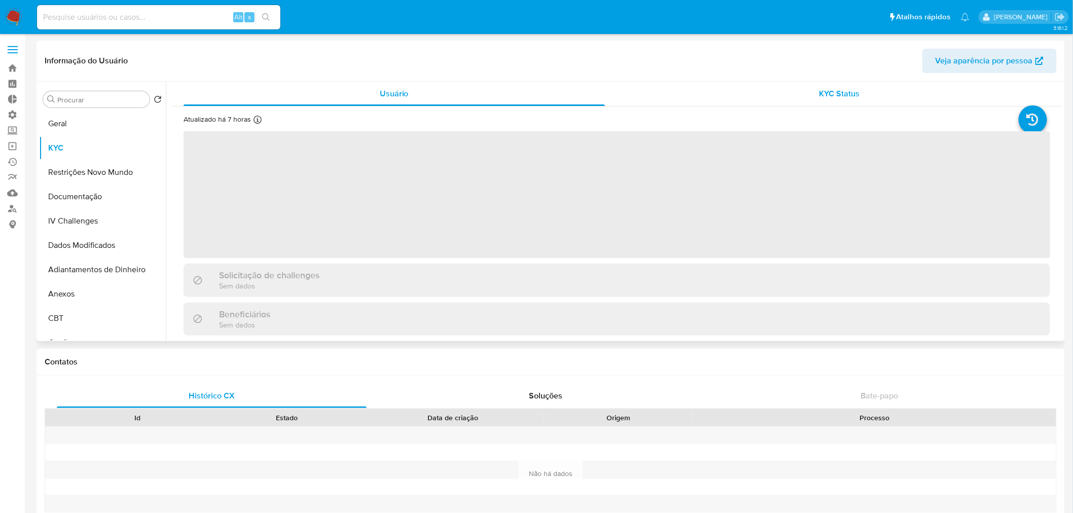
click at [827, 85] on div "KYC Status" at bounding box center [839, 94] width 421 height 24
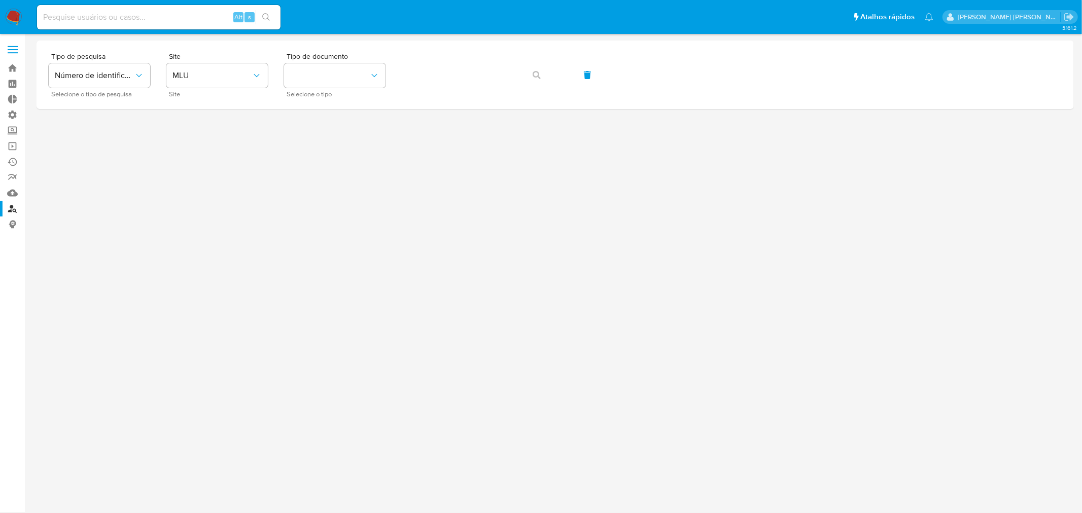
click at [165, 20] on input at bounding box center [158, 17] width 243 height 13
paste input "2225244931"
type input "2225244931"
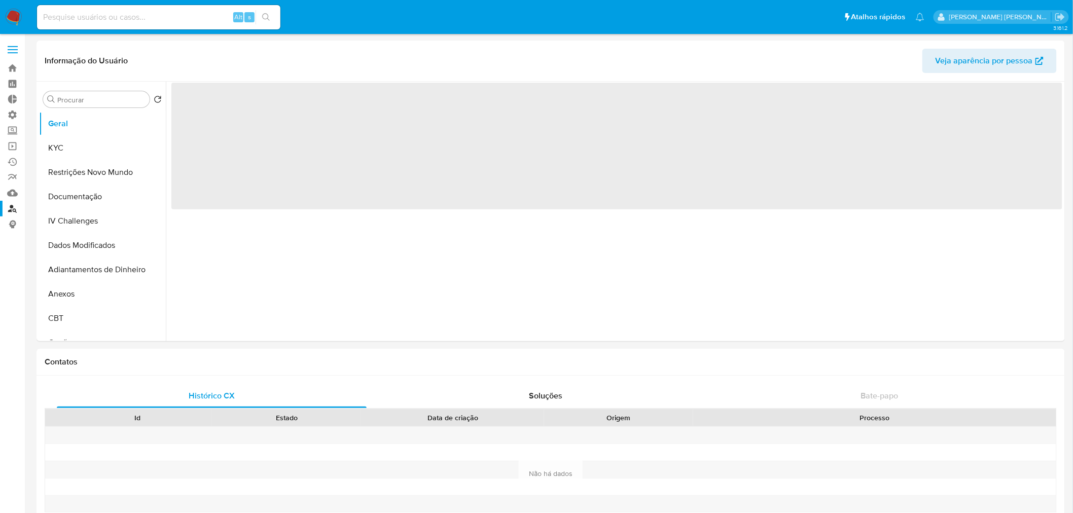
select select "10"
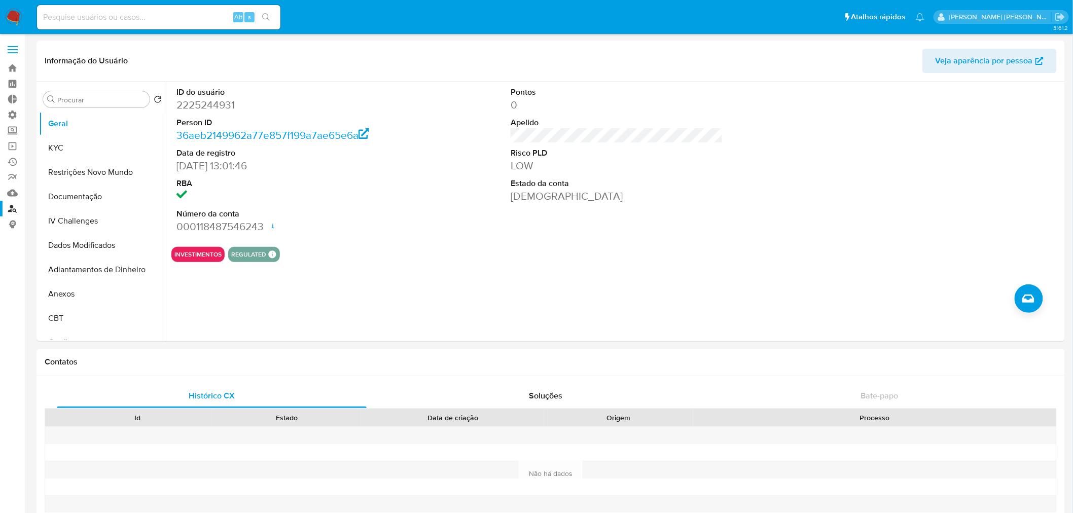
click at [107, 14] on input at bounding box center [158, 17] width 243 height 13
paste input "1951532036"
type input "1951532036"
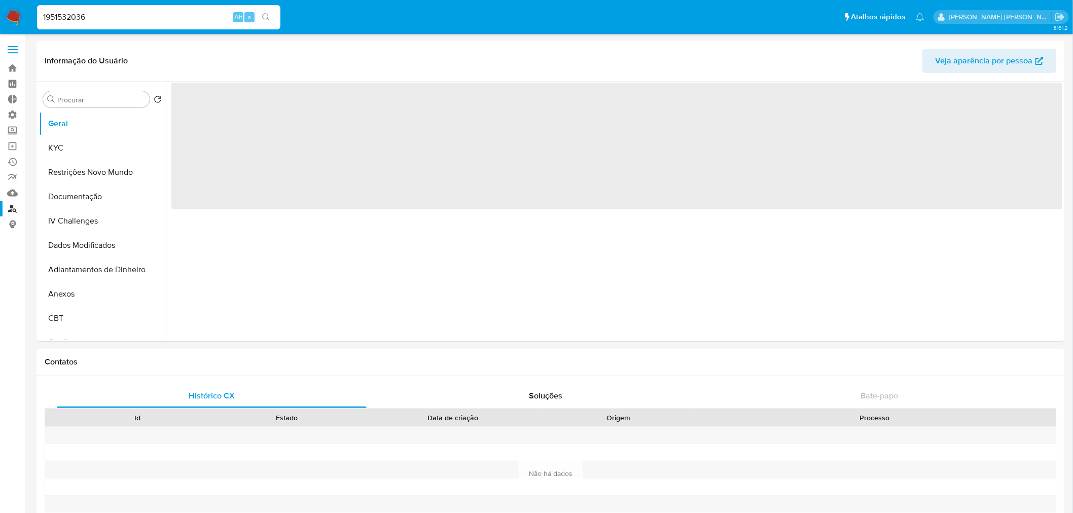
select select "10"
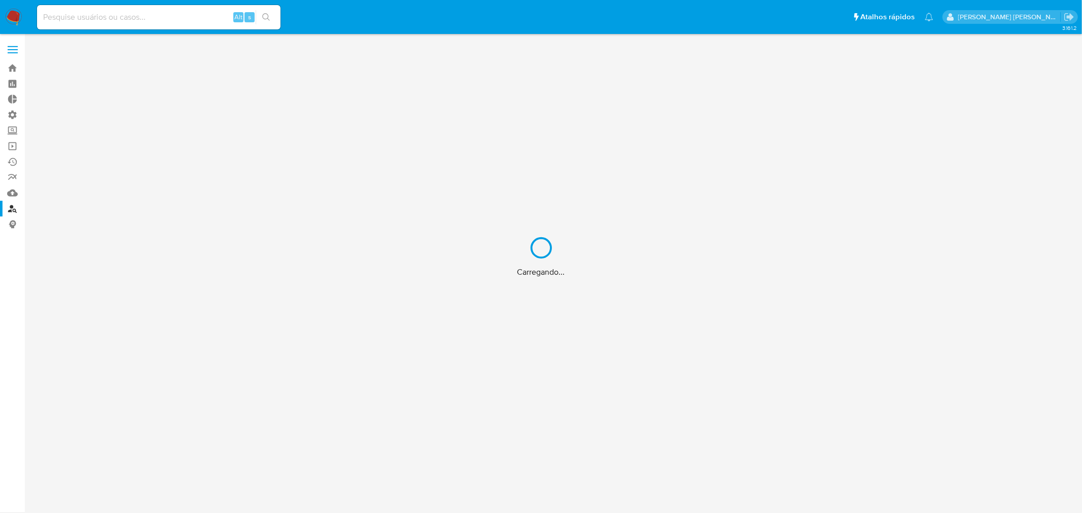
click at [120, 14] on div "Carregando..." at bounding box center [541, 256] width 1082 height 513
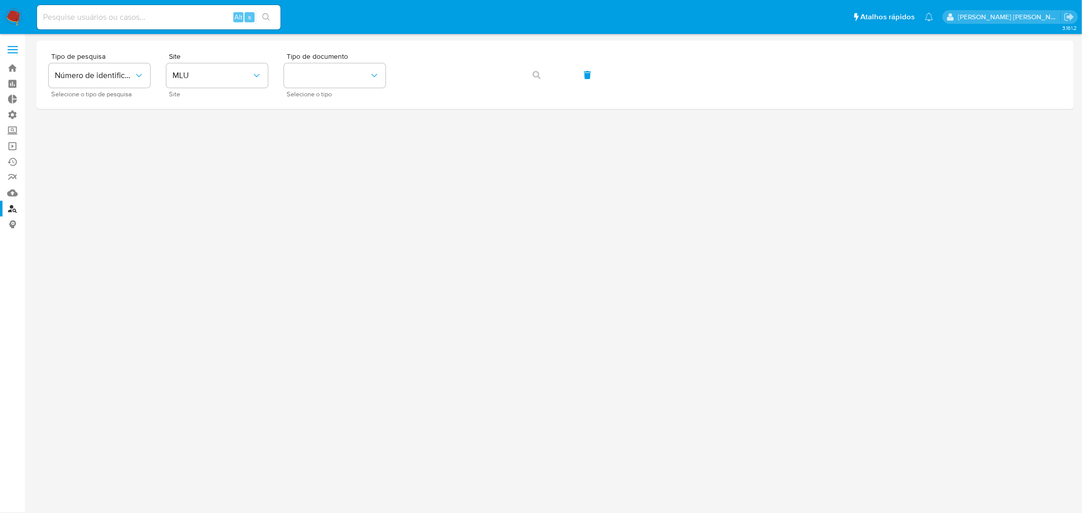
click at [145, 17] on input at bounding box center [158, 17] width 243 height 13
paste input "2225244931"
type input "2225244931"
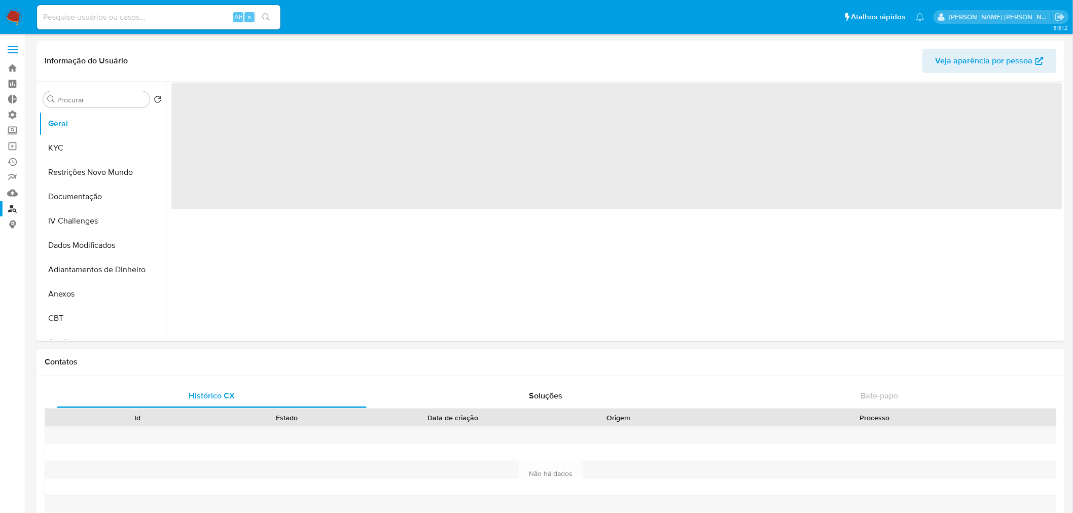
select select "10"
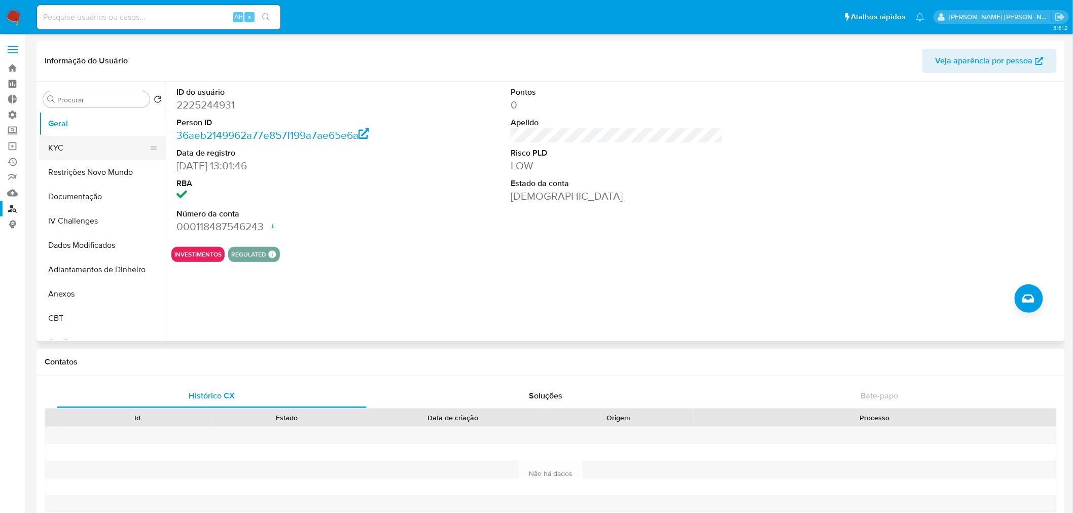
click at [88, 149] on button "KYC" at bounding box center [98, 148] width 119 height 24
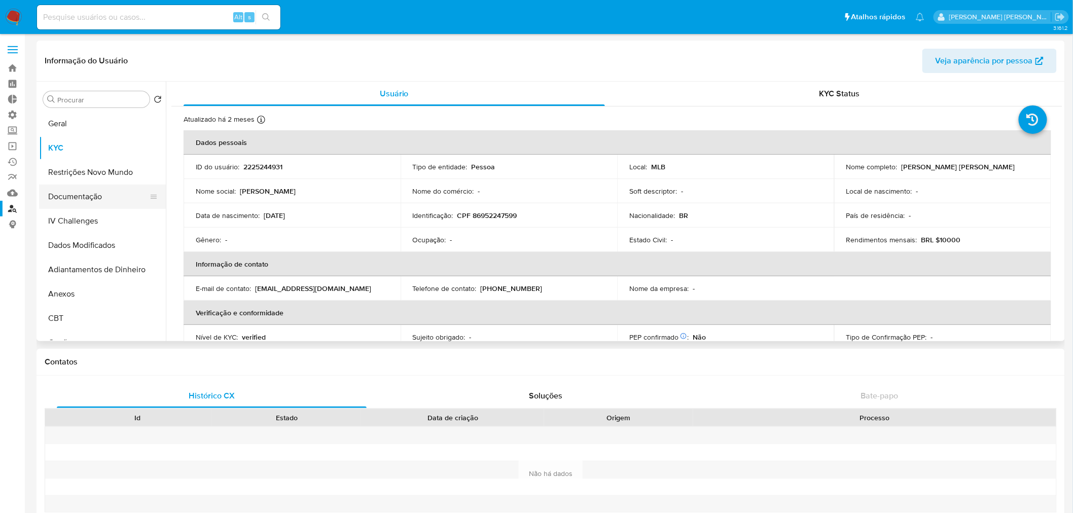
click at [122, 198] on button "Documentação" at bounding box center [98, 197] width 119 height 24
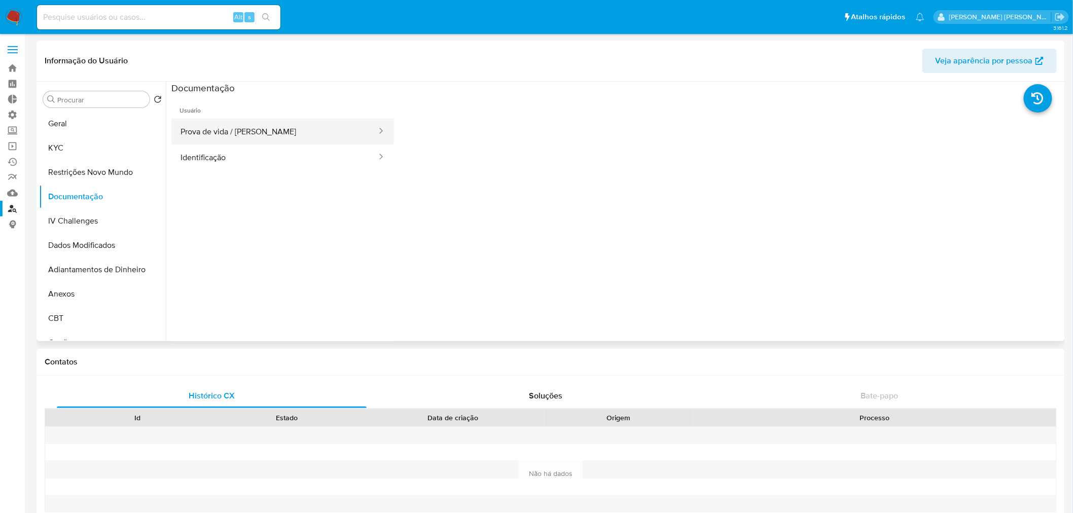
click at [272, 131] on button "Prova de vida / [PERSON_NAME]" at bounding box center [274, 132] width 206 height 26
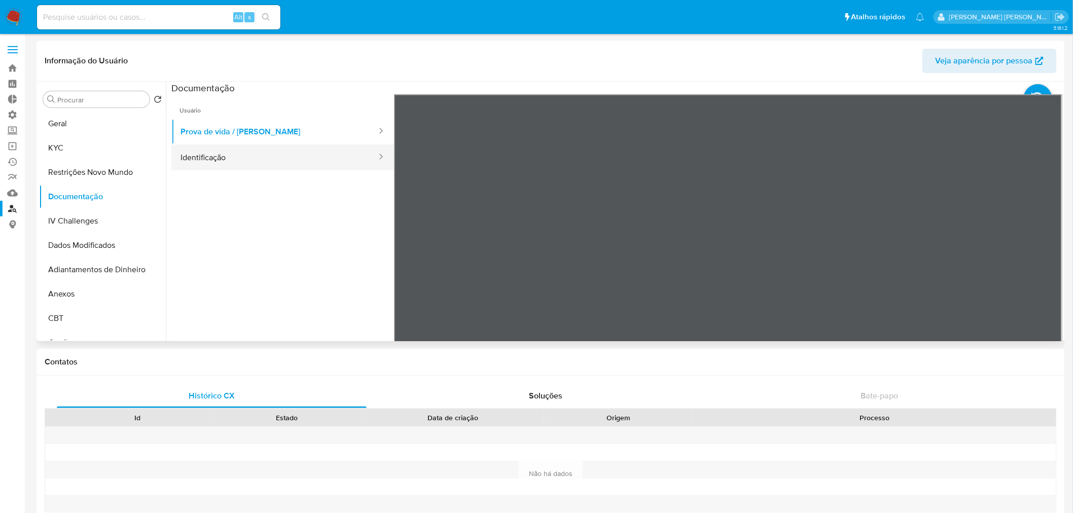
click at [219, 159] on button "Identificação" at bounding box center [274, 158] width 206 height 26
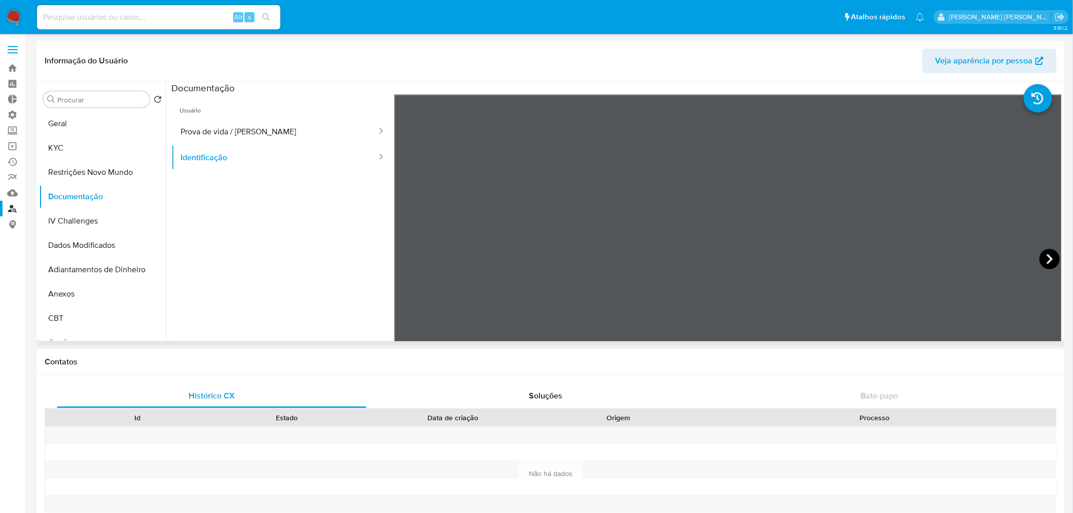
click at [1054, 259] on icon at bounding box center [1050, 259] width 20 height 20
click at [152, 18] on input at bounding box center [158, 17] width 243 height 13
paste input "1951532036"
type input "1951532036"
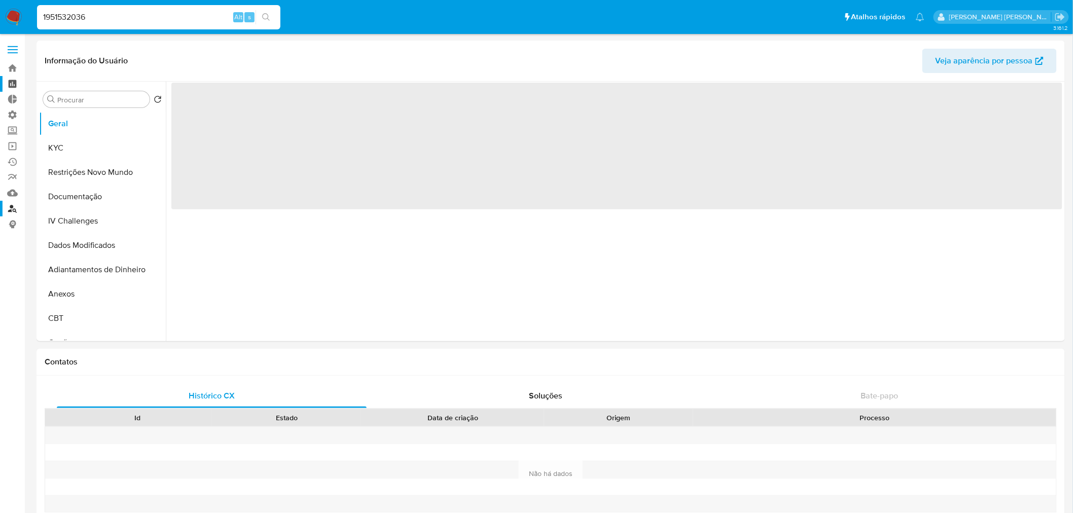
select select "10"
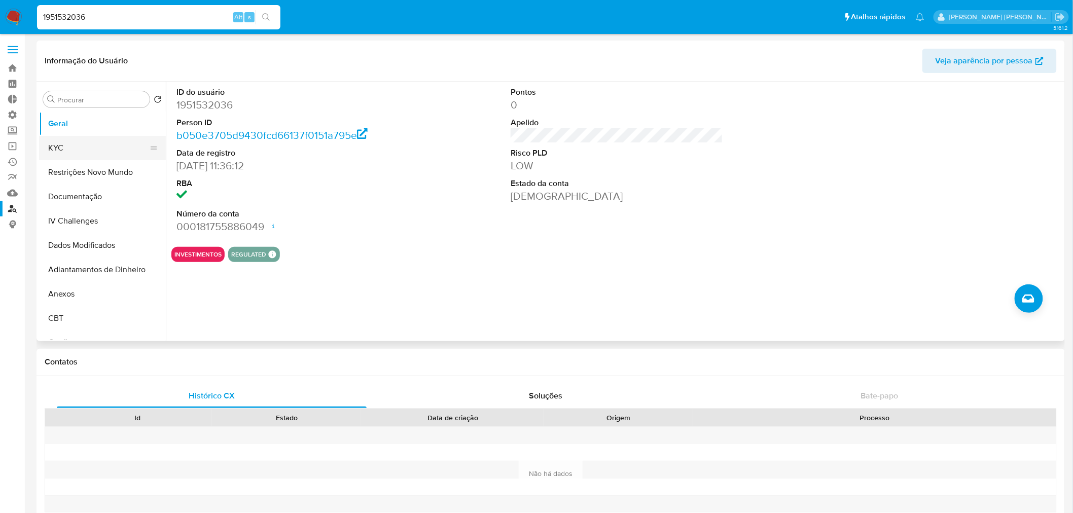
click at [83, 154] on button "KYC" at bounding box center [98, 148] width 119 height 24
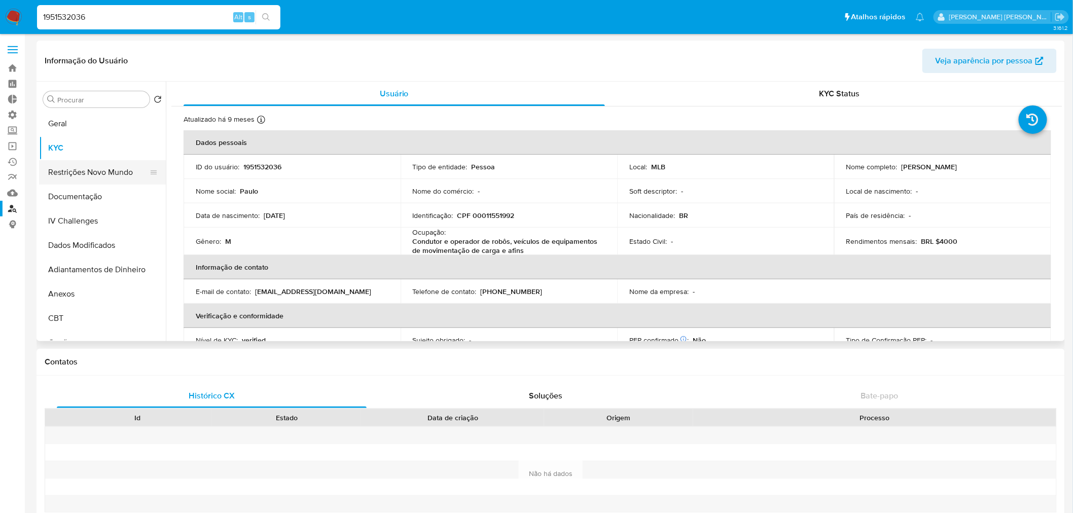
click at [61, 175] on button "Restrições Novo Mundo" at bounding box center [98, 172] width 119 height 24
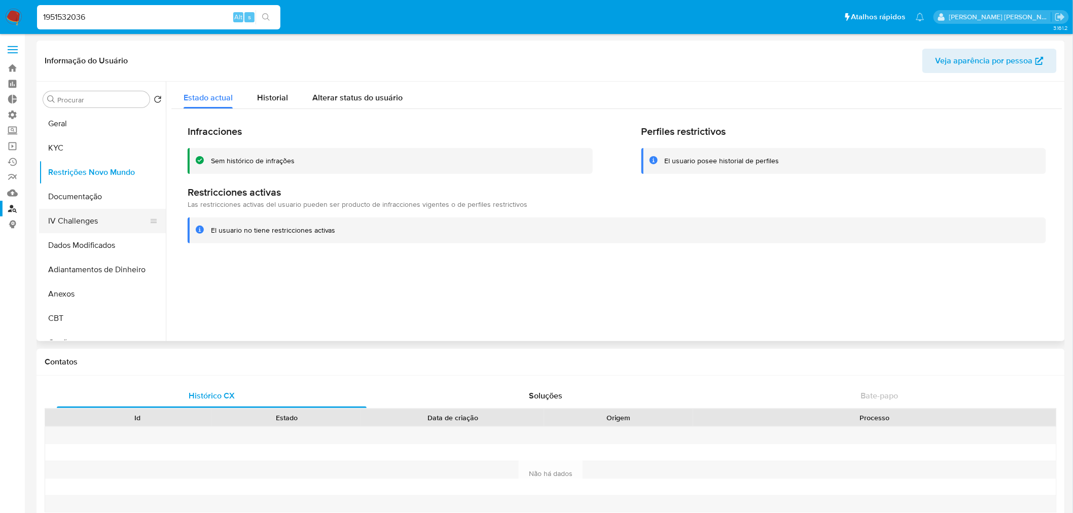
click at [94, 225] on button "IV Challenges" at bounding box center [98, 221] width 119 height 24
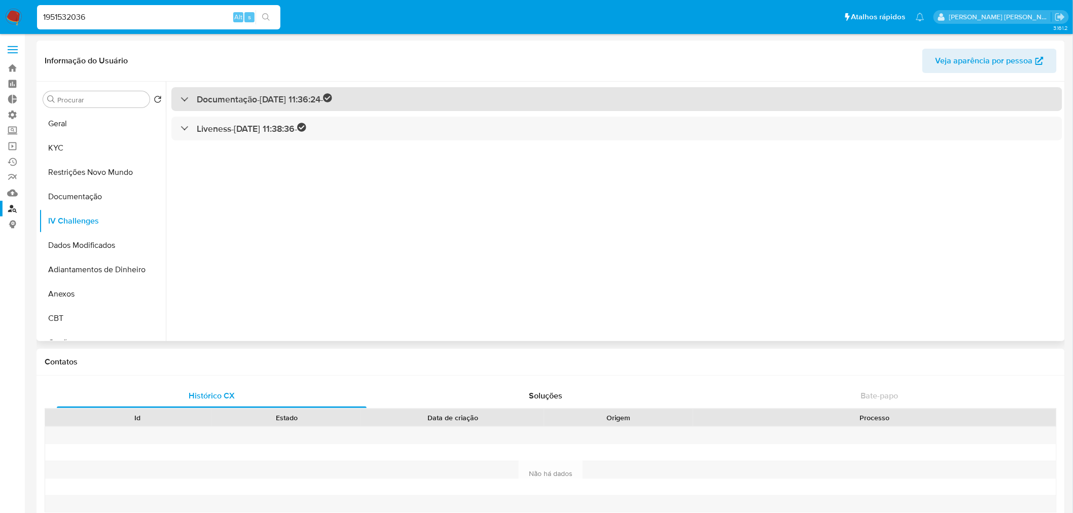
click at [190, 101] on div "Documentação - 17/08/2024 11:36:24 -" at bounding box center [257, 99] width 152 height 12
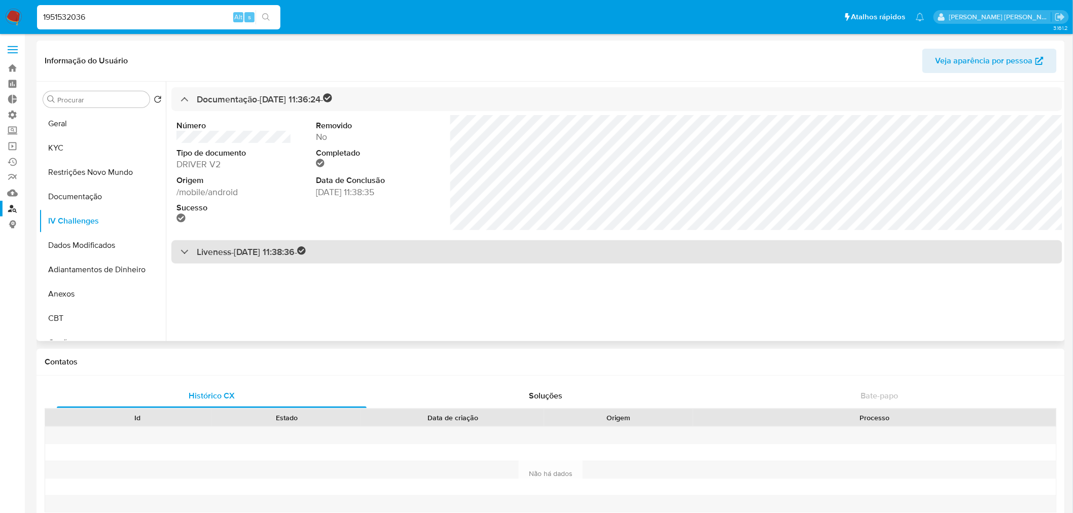
click at [181, 252] on div at bounding box center [181, 252] width 0 height 0
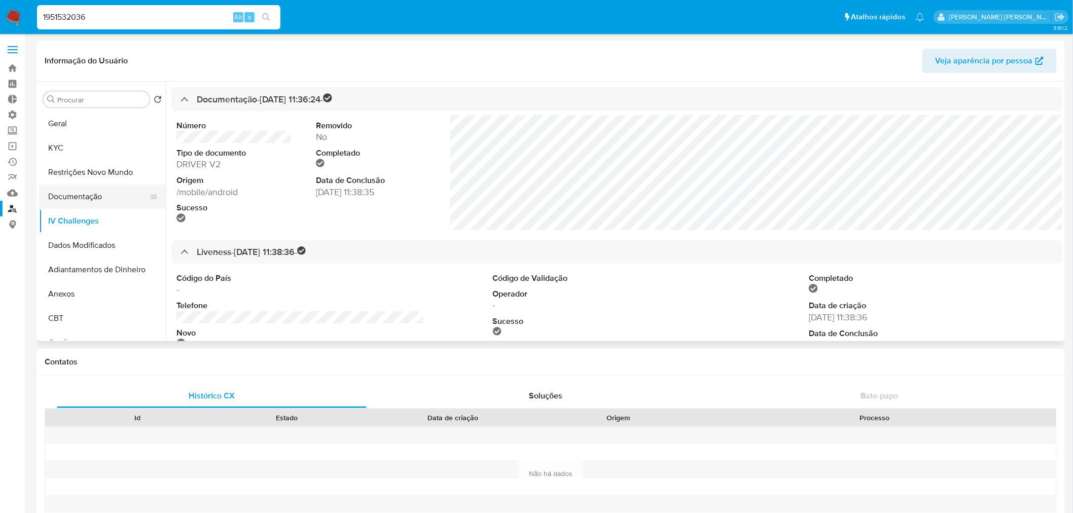
click at [97, 197] on button "Documentação" at bounding box center [98, 197] width 119 height 24
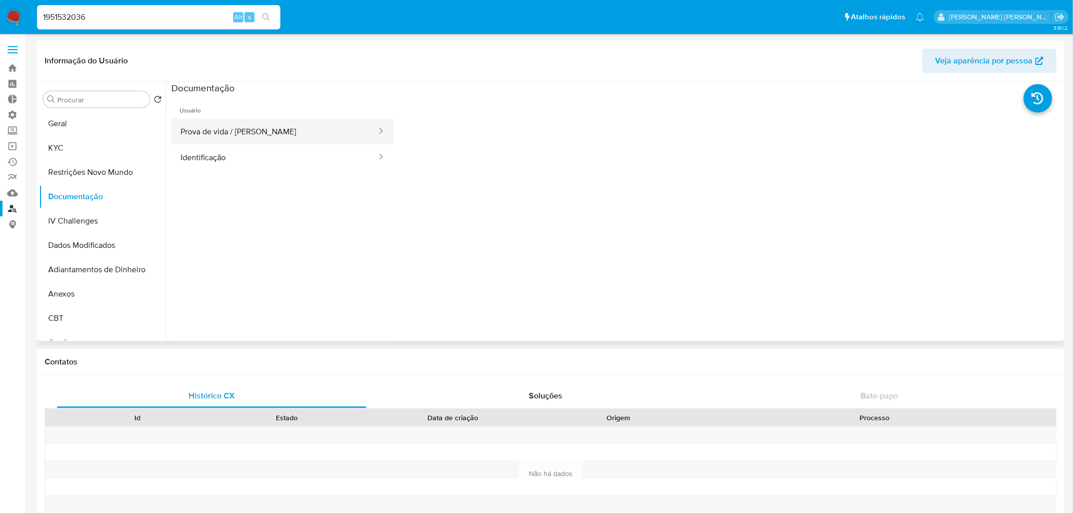
click at [232, 126] on button "Prova de vida / [PERSON_NAME]" at bounding box center [274, 132] width 206 height 26
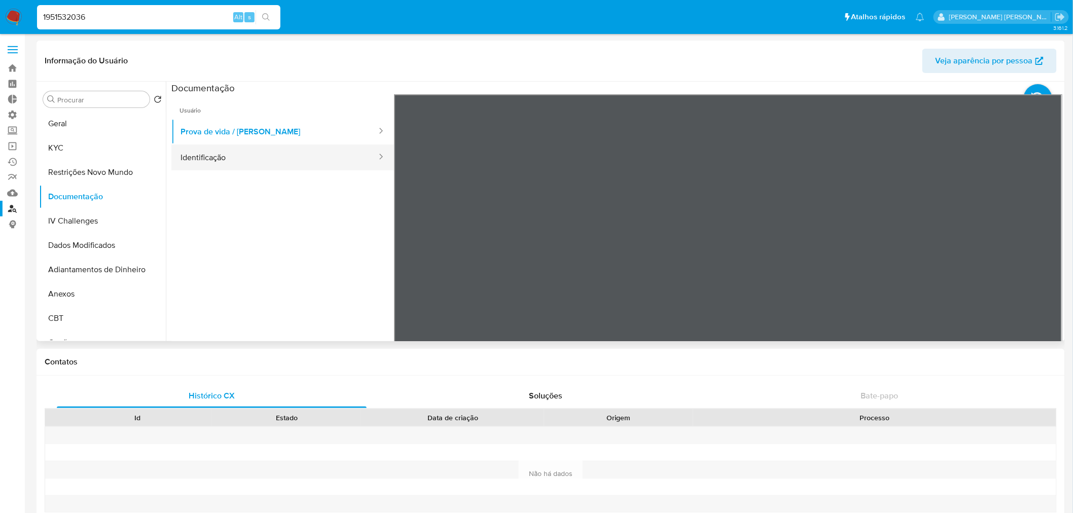
click at [269, 155] on button "Identificação" at bounding box center [274, 158] width 206 height 26
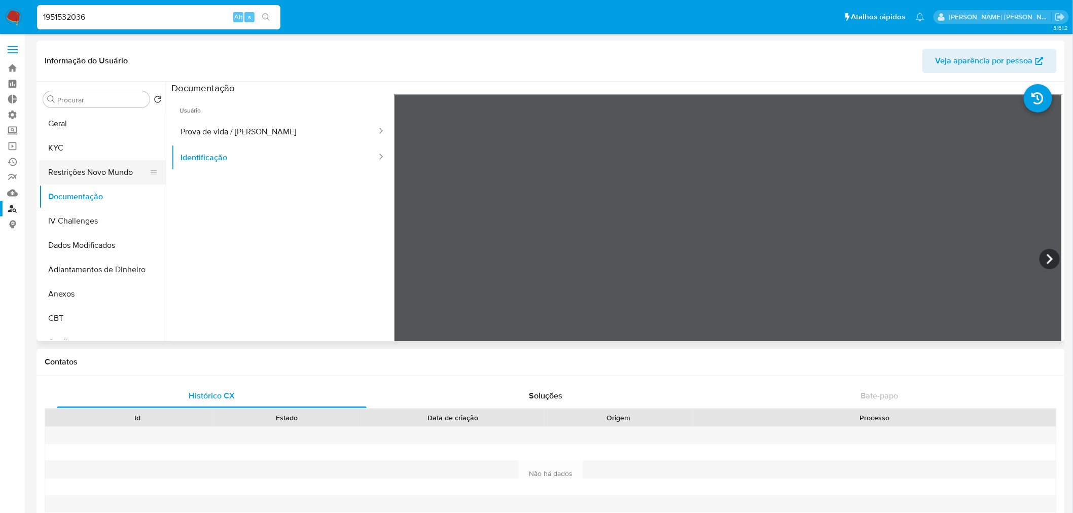
click at [51, 166] on button "Restrições Novo Mundo" at bounding box center [98, 172] width 119 height 24
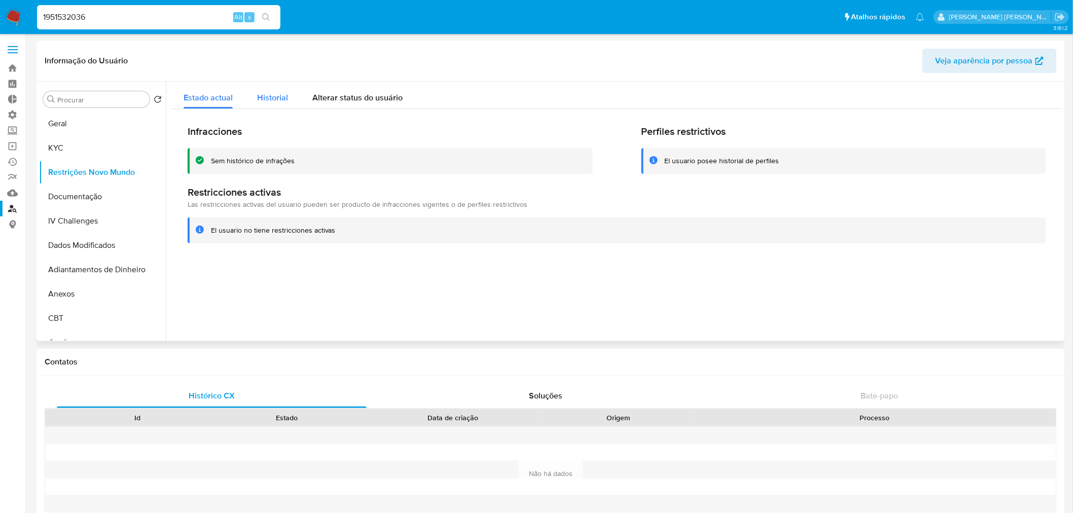
click at [284, 100] on span "Historial" at bounding box center [272, 98] width 31 height 12
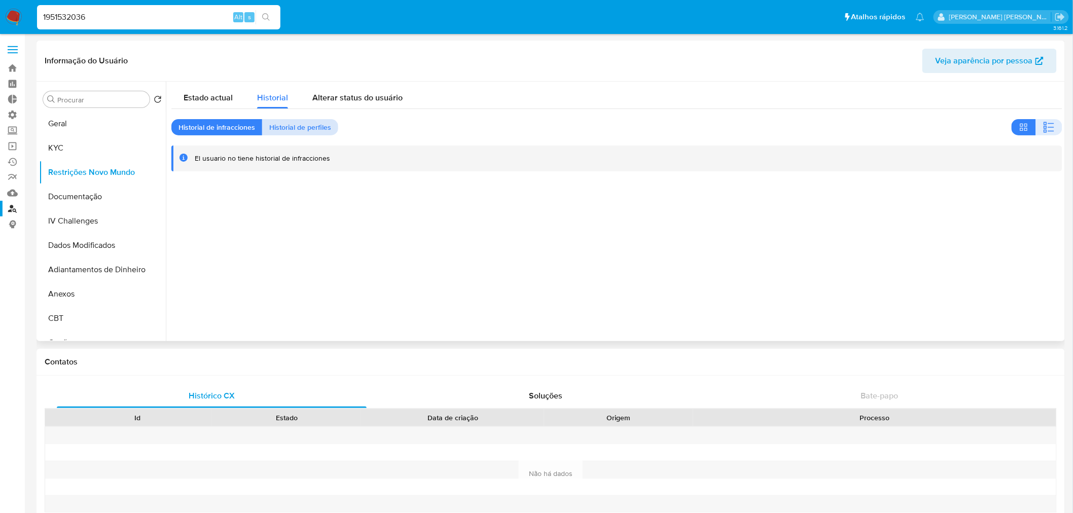
click at [301, 120] on span "Historial de perfiles" at bounding box center [300, 127] width 62 height 14
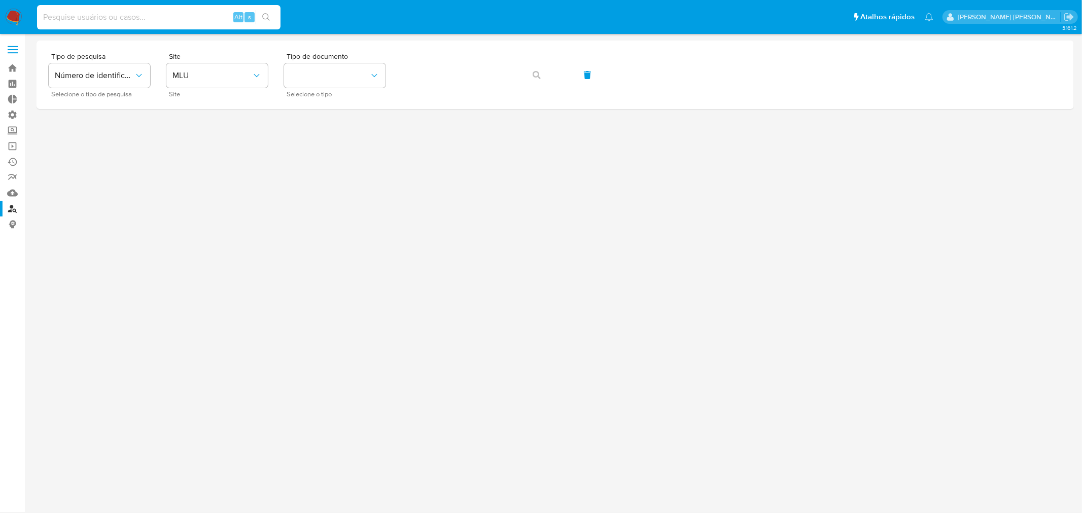
click at [130, 13] on input at bounding box center [158, 17] width 243 height 13
paste input "1989835037"
type input "1989835037"
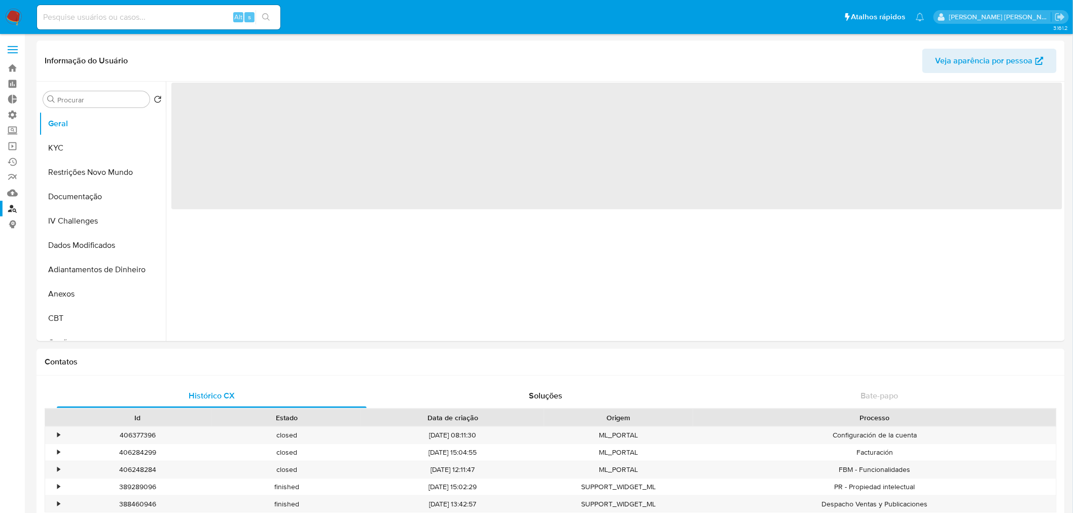
select select "10"
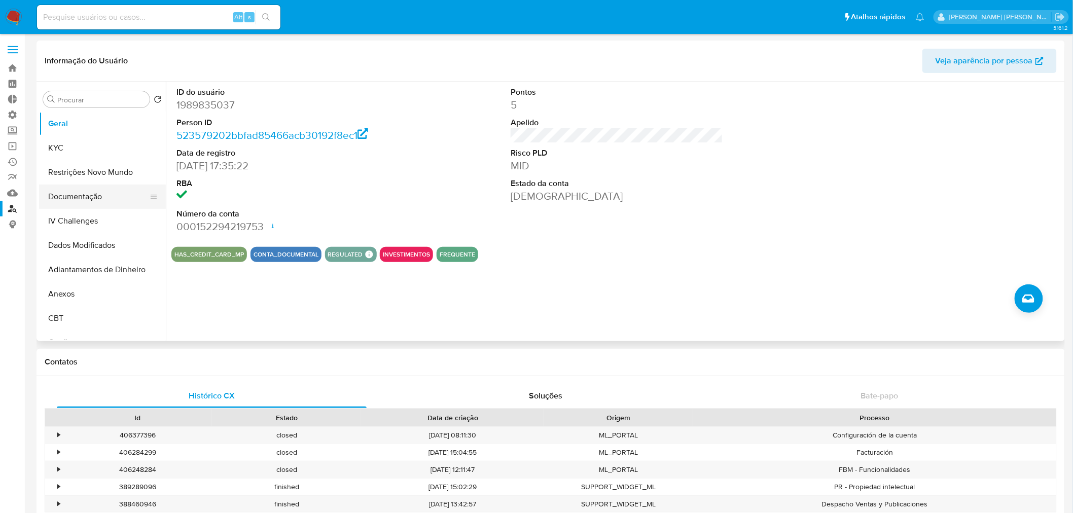
click at [88, 196] on button "Documentação" at bounding box center [98, 197] width 119 height 24
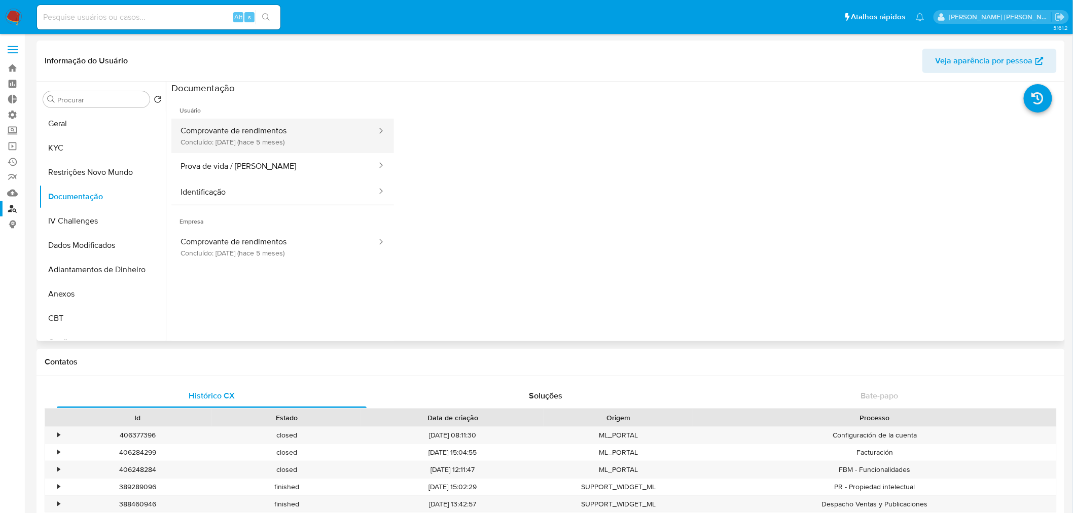
click at [287, 134] on button "Comprovante de rendimentos Concluído: [DATE] (hace 5 meses)" at bounding box center [274, 136] width 206 height 34
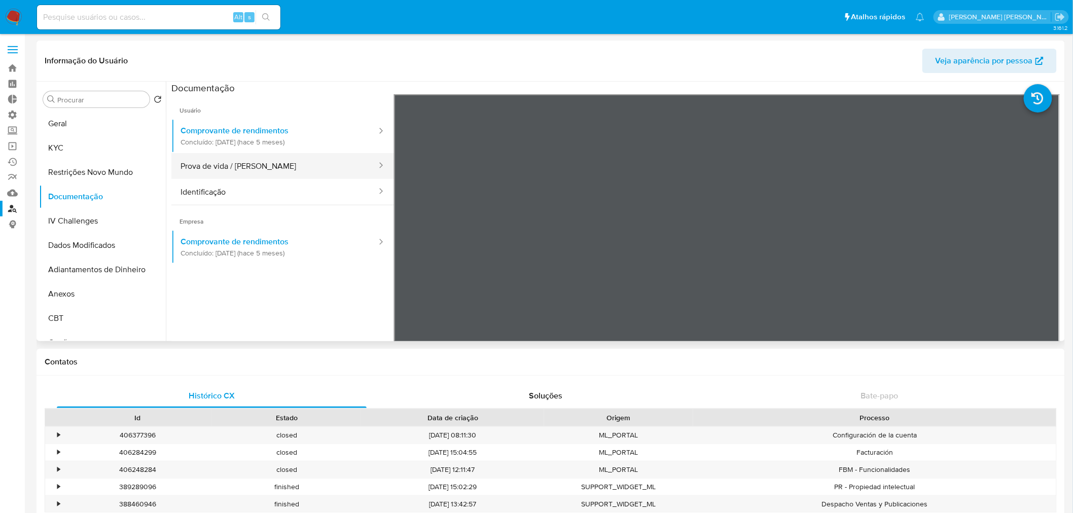
click at [208, 167] on button "Prova de vida / [PERSON_NAME]" at bounding box center [274, 166] width 206 height 26
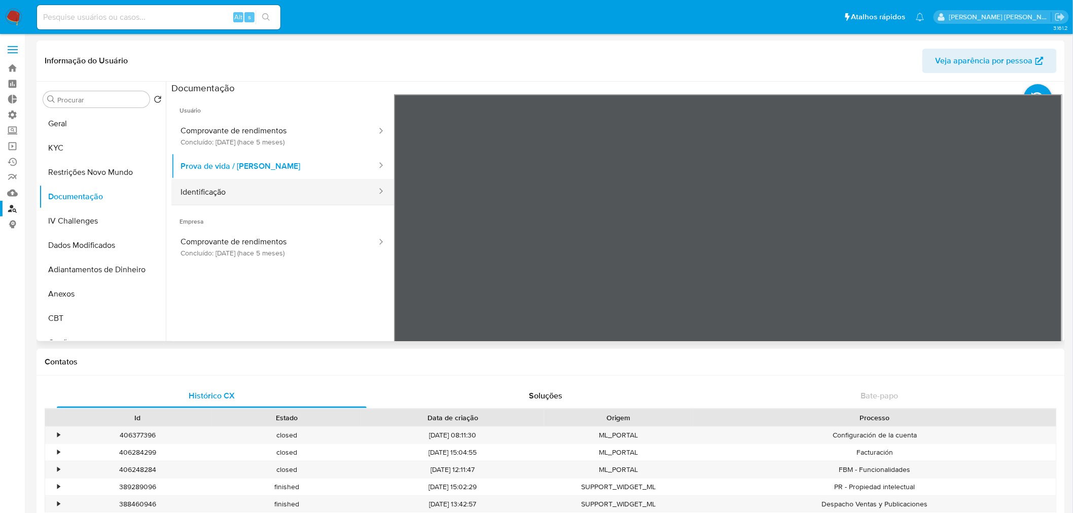
click at [274, 200] on button "Identificação" at bounding box center [274, 192] width 206 height 26
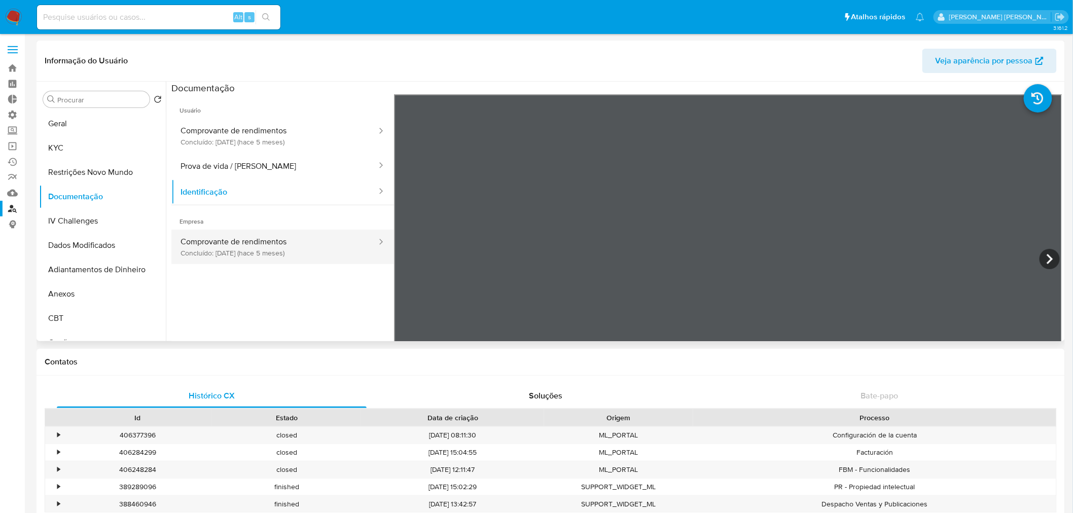
click at [210, 241] on button "Comprovante de rendimentos Concluído: [DATE] (hace 5 meses)" at bounding box center [274, 247] width 206 height 34
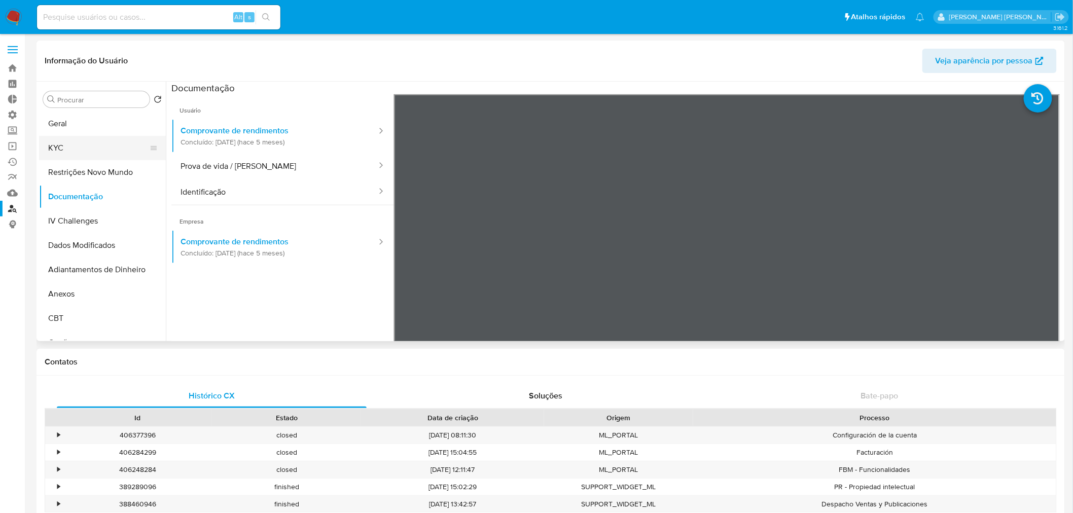
click at [85, 150] on button "KYC" at bounding box center [98, 148] width 119 height 24
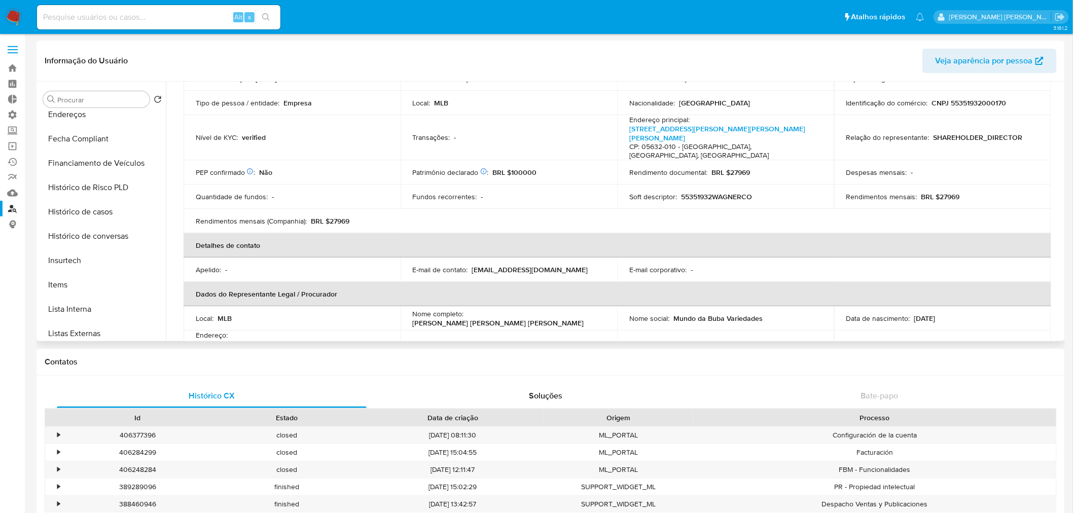
scroll to position [394, 0]
click at [102, 16] on input at bounding box center [158, 17] width 243 height 13
paste input "1761790622"
type input "1761790622"
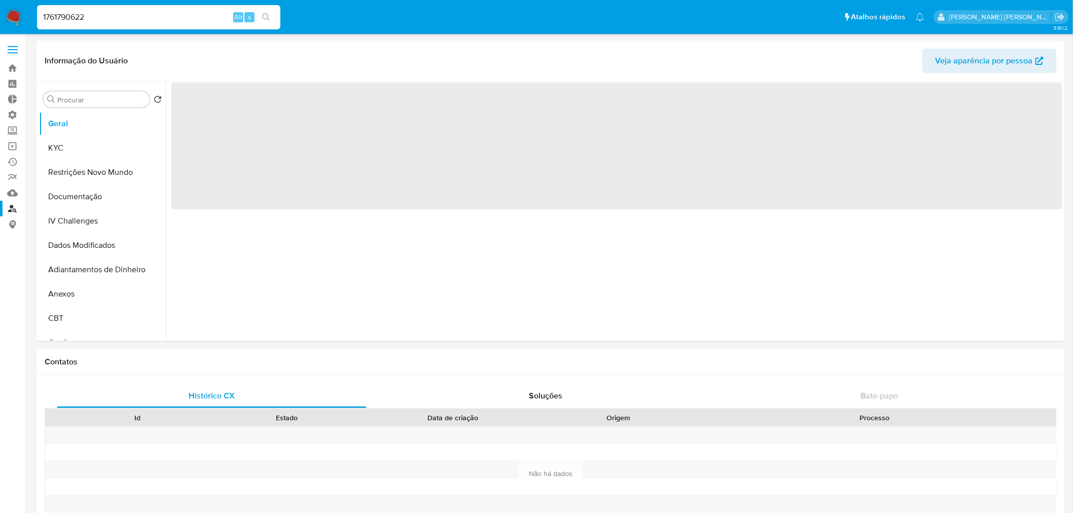
select select "10"
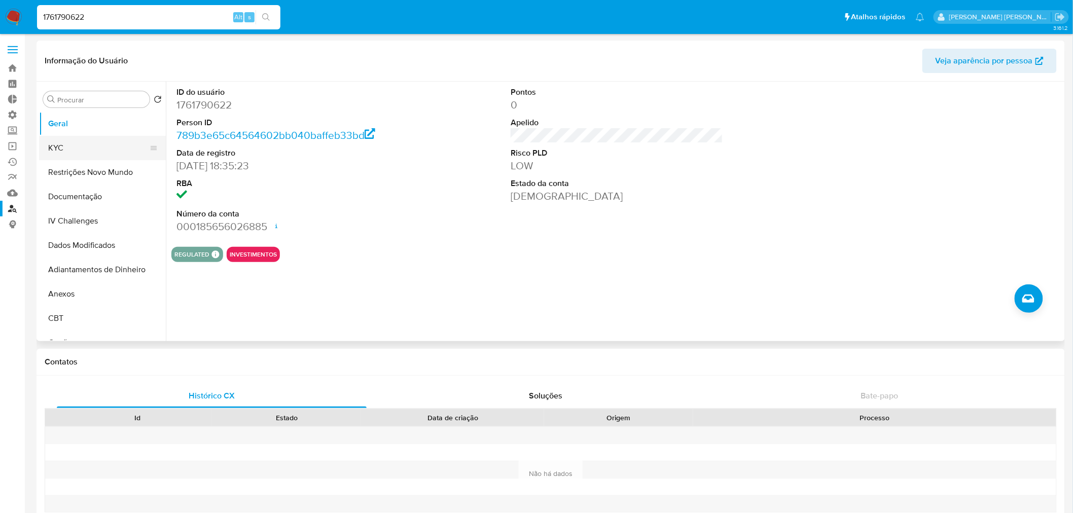
click at [75, 151] on button "KYC" at bounding box center [98, 148] width 119 height 24
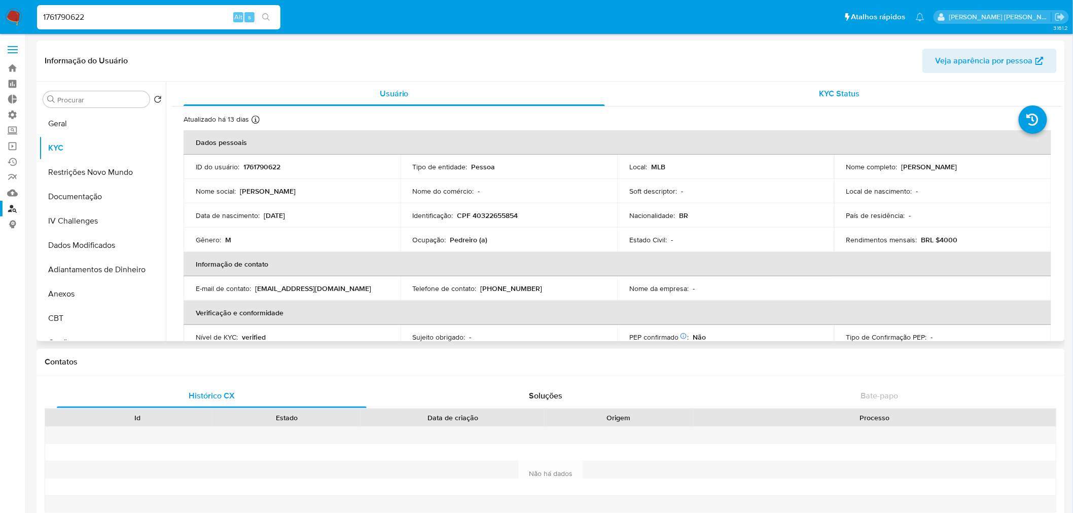
click at [851, 100] on div "KYC Status" at bounding box center [839, 94] width 421 height 24
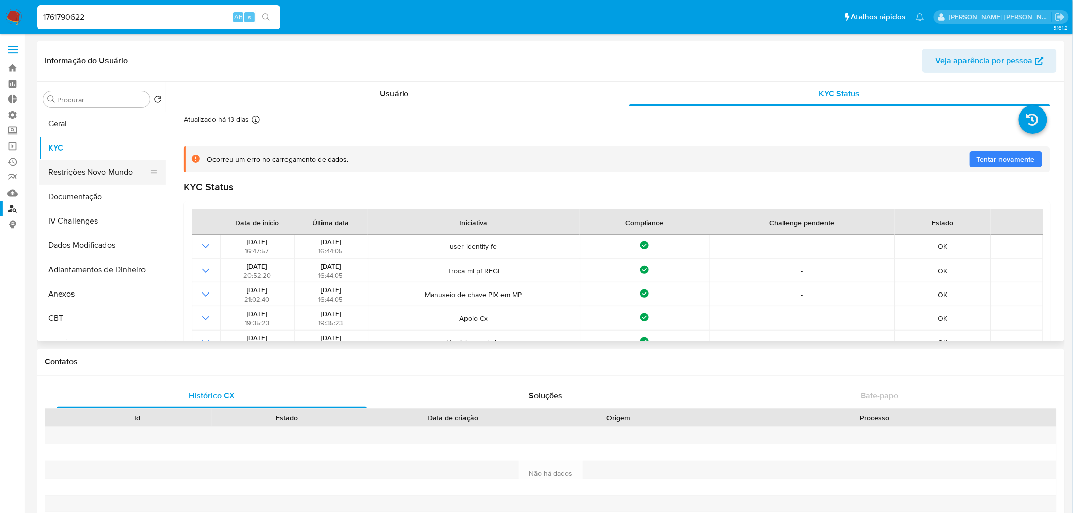
click at [104, 171] on button "Restrições Novo Mundo" at bounding box center [98, 172] width 119 height 24
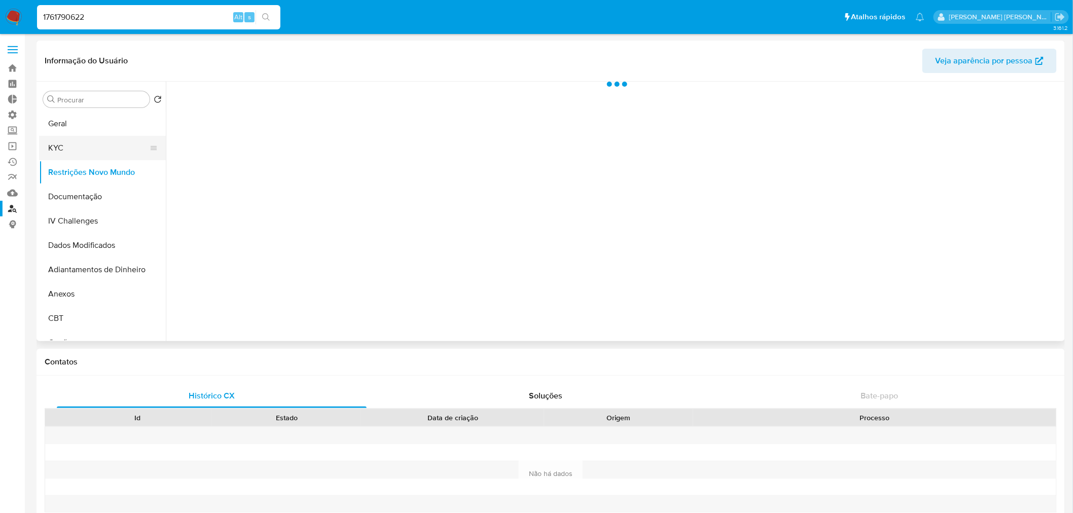
click at [98, 151] on button "KYC" at bounding box center [98, 148] width 119 height 24
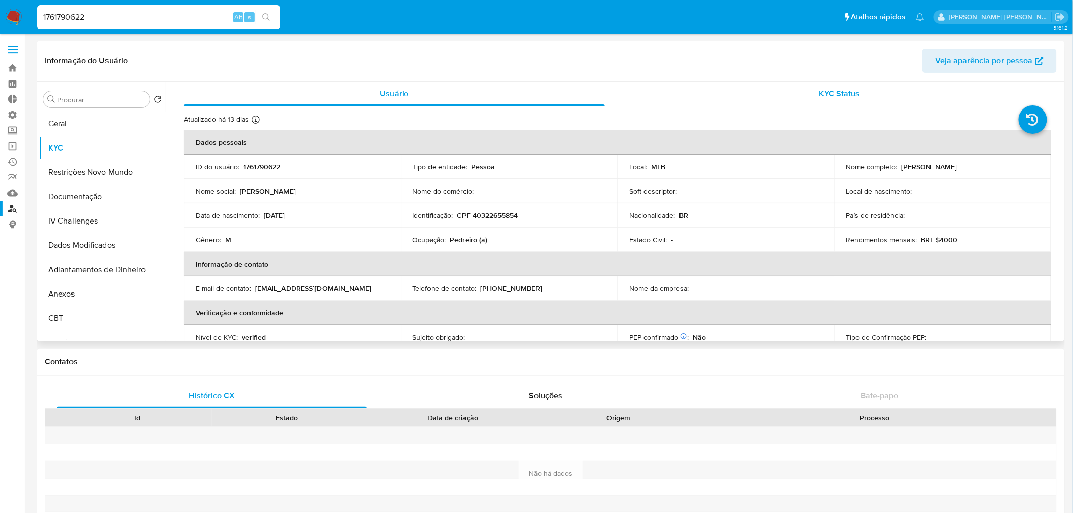
click at [844, 97] on span "KYC Status" at bounding box center [840, 94] width 41 height 12
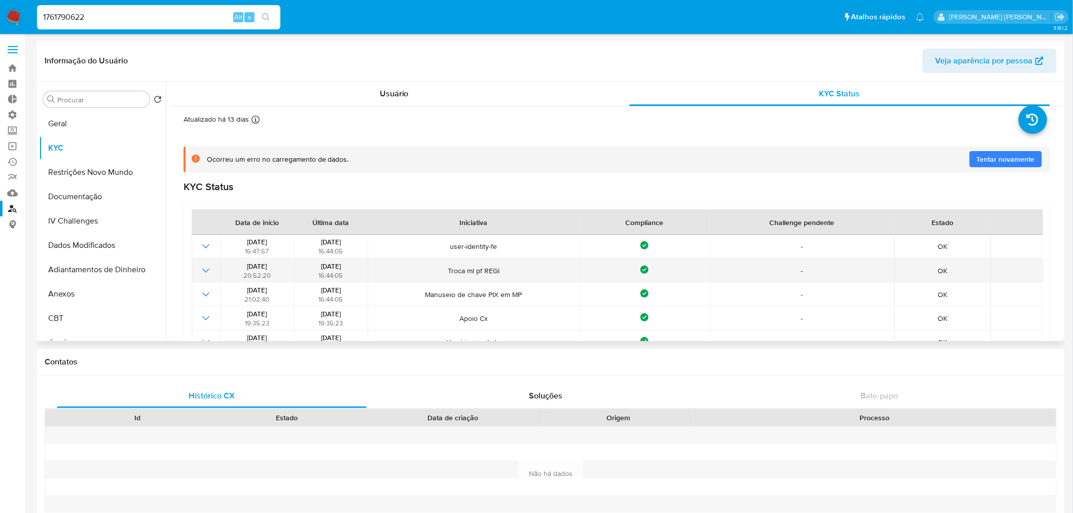
click at [203, 272] on icon "Mostrar operación" at bounding box center [206, 271] width 12 height 12
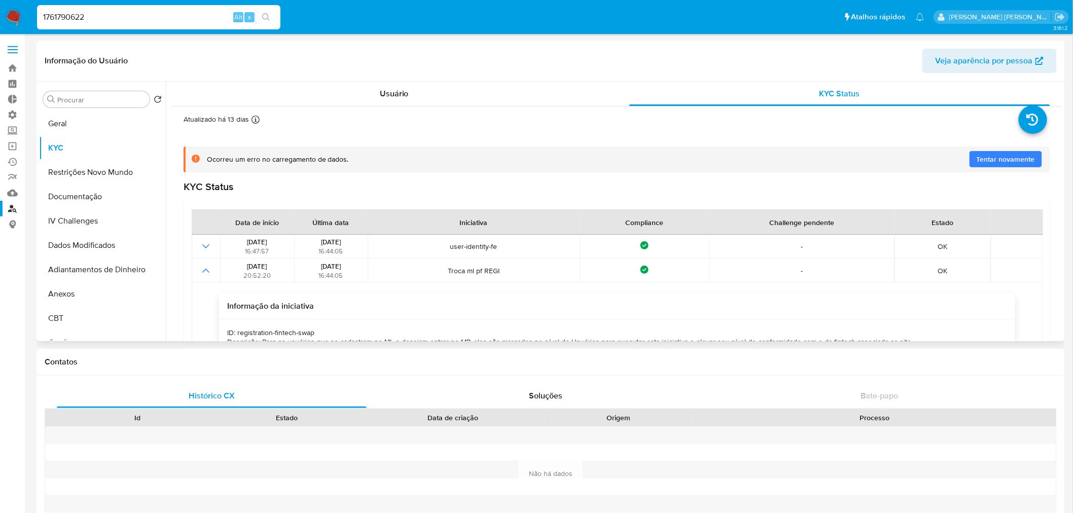
scroll to position [56, 0]
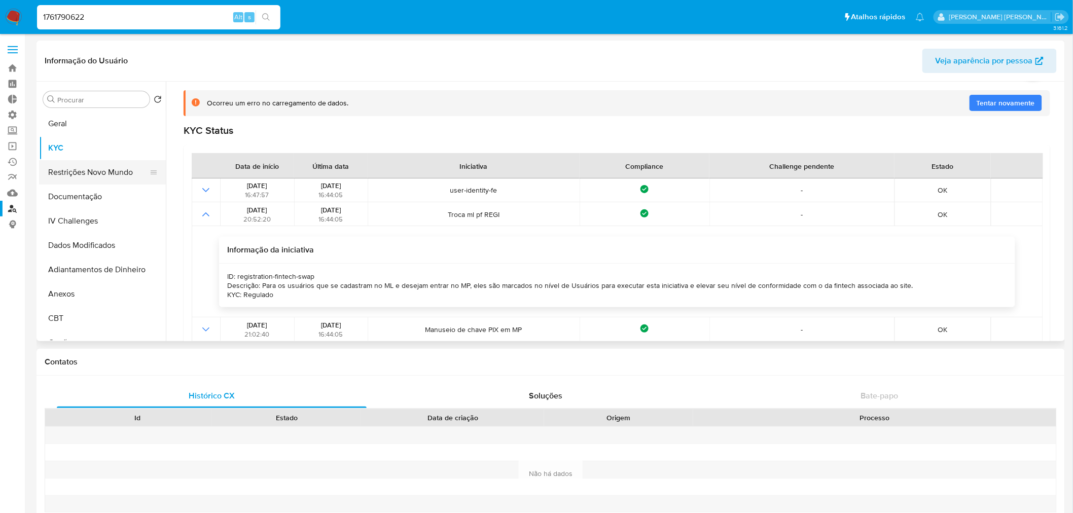
click at [76, 174] on button "Restrições Novo Mundo" at bounding box center [98, 172] width 119 height 24
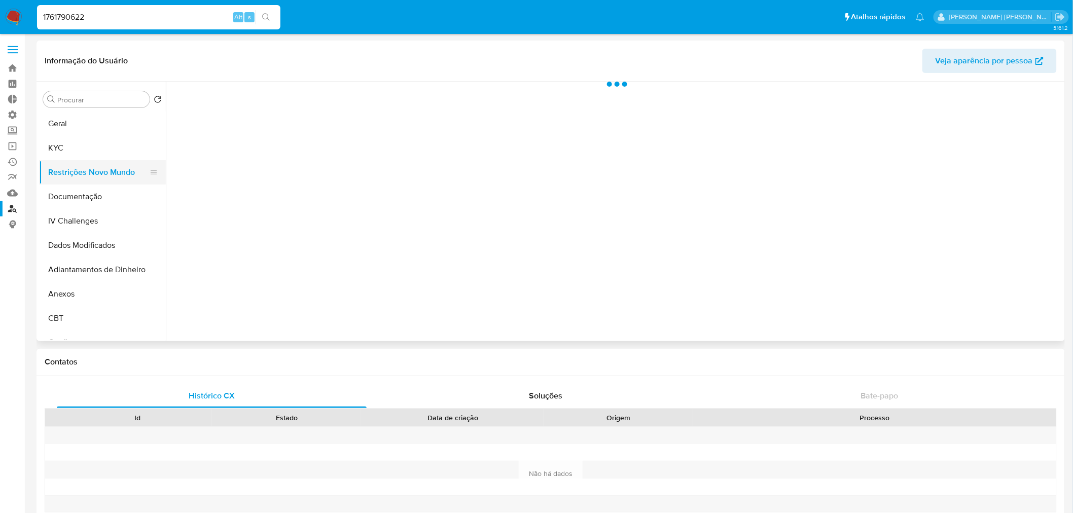
scroll to position [0, 0]
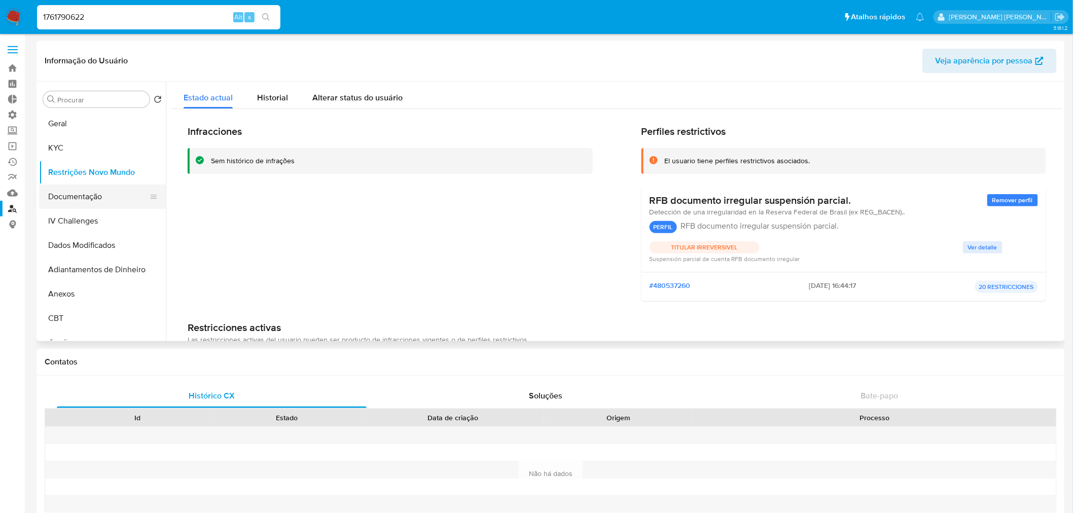
click at [114, 191] on button "Documentação" at bounding box center [98, 197] width 119 height 24
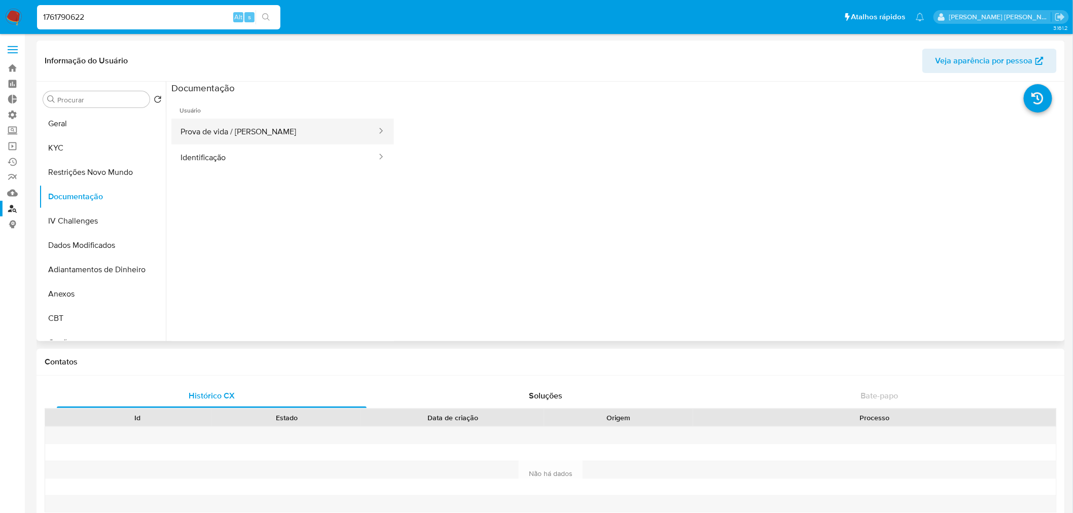
click at [290, 130] on button "Prova de vida / [PERSON_NAME]" at bounding box center [274, 132] width 206 height 26
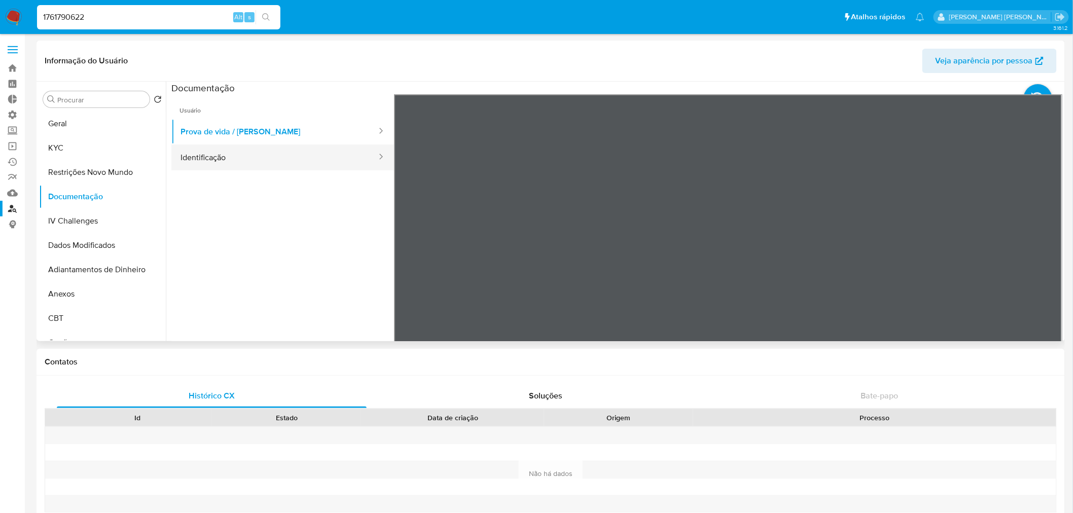
click at [242, 157] on button "Identificação" at bounding box center [274, 158] width 206 height 26
